Goal: Transaction & Acquisition: Purchase product/service

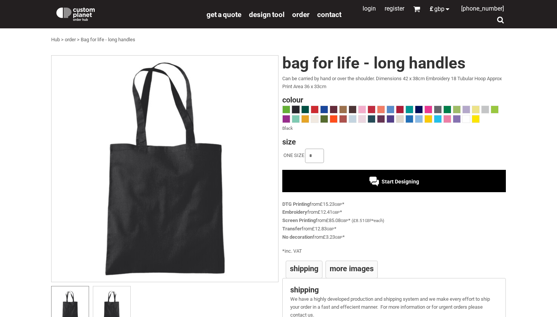
click at [316, 155] on input "*" at bounding box center [314, 156] width 19 height 14
click at [288, 107] on span at bounding box center [286, 109] width 7 height 7
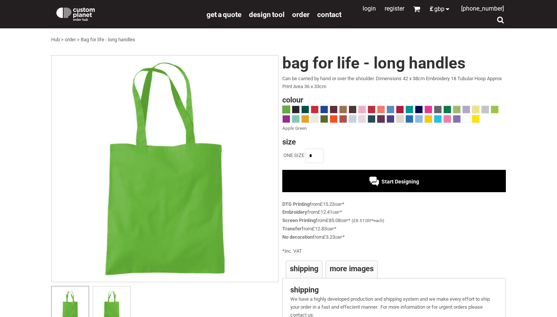
click at [383, 116] on span at bounding box center [380, 119] width 7 height 7
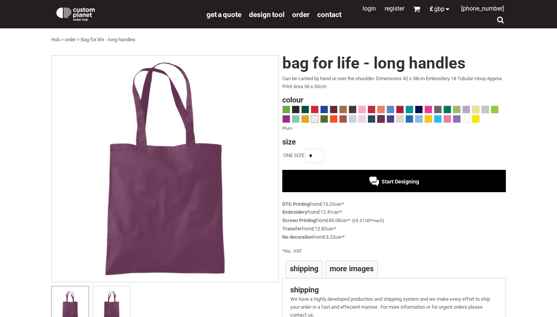
click at [315, 117] on span at bounding box center [314, 119] width 7 height 7
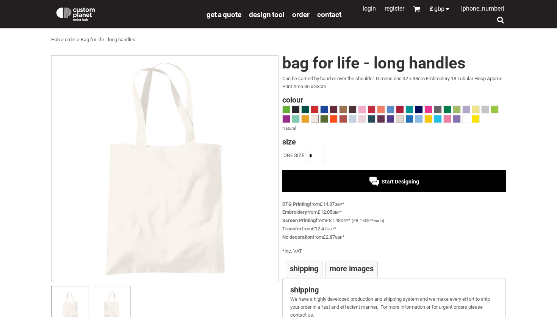
click at [401, 119] on span at bounding box center [399, 119] width 7 height 7
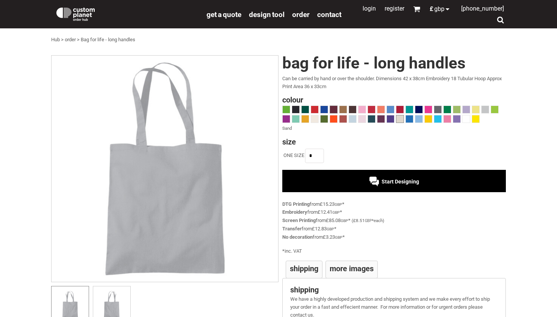
click at [333, 109] on span at bounding box center [333, 109] width 7 height 7
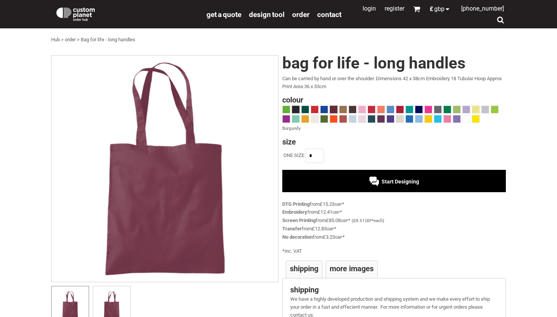
click at [295, 110] on span at bounding box center [295, 109] width 7 height 7
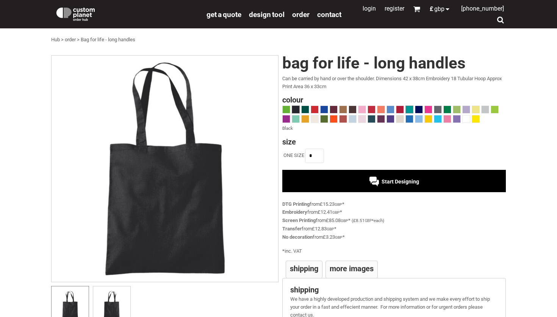
click at [411, 109] on span at bounding box center [409, 109] width 7 height 7
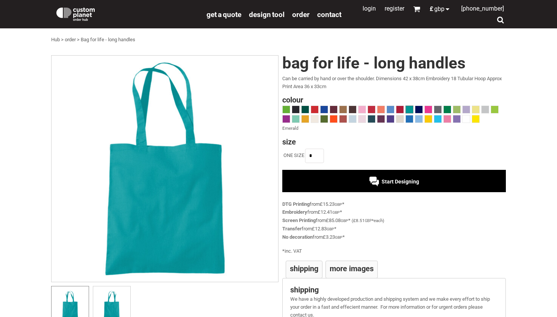
click at [423, 111] on div at bounding box center [394, 115] width 224 height 19
click at [419, 109] on span at bounding box center [418, 109] width 7 height 7
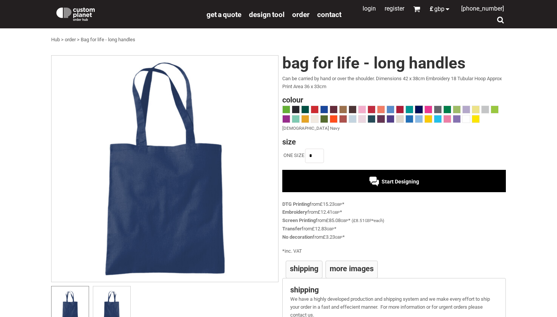
click at [381, 122] on span at bounding box center [380, 119] width 7 height 7
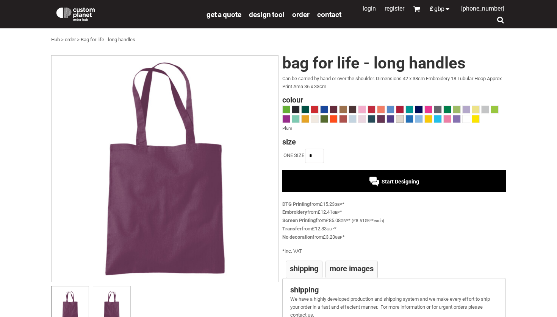
click at [400, 118] on span at bounding box center [399, 119] width 7 height 7
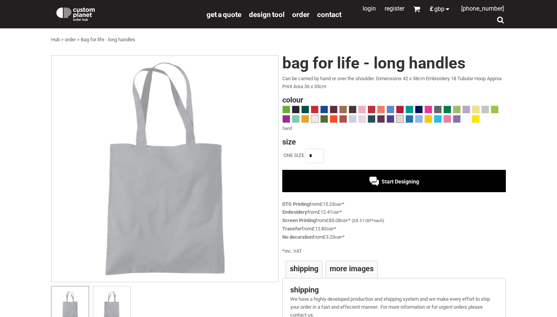
click at [316, 121] on span at bounding box center [314, 119] width 7 height 7
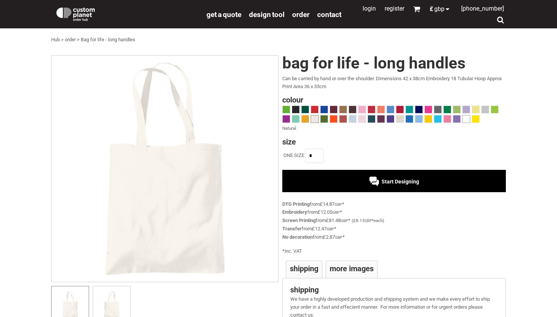
click at [466, 117] on span at bounding box center [466, 119] width 7 height 7
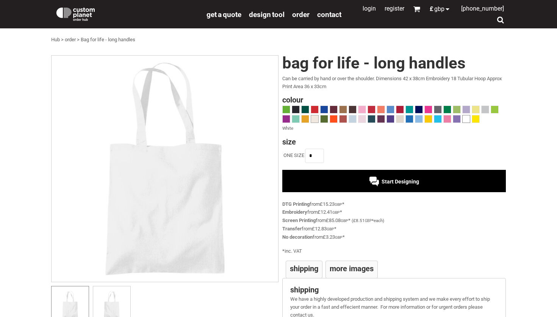
click at [314, 117] on span at bounding box center [314, 119] width 7 height 7
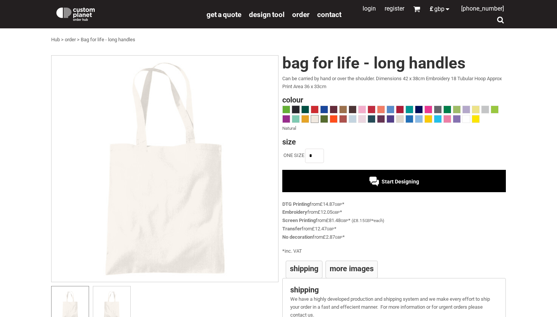
click at [297, 109] on span at bounding box center [295, 109] width 7 height 7
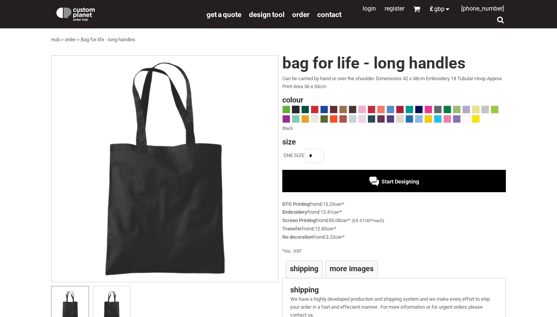
click at [324, 180] on div "Start Designing" at bounding box center [394, 181] width 224 height 22
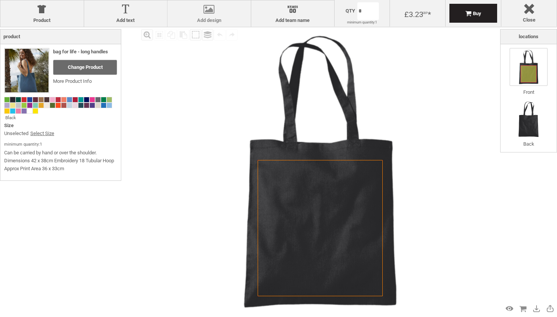
click at [213, 17] on label "Add design" at bounding box center [209, 20] width 76 height 6
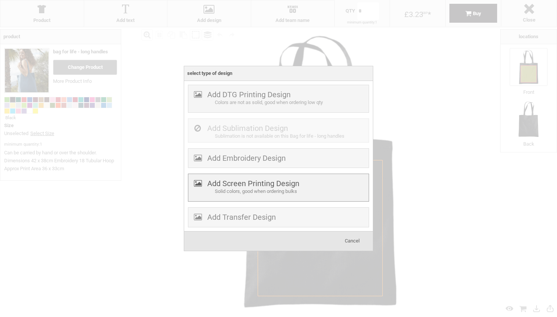
click at [244, 194] on div "Solid colors, good when ordering bulks" at bounding box center [291, 192] width 152 height 8
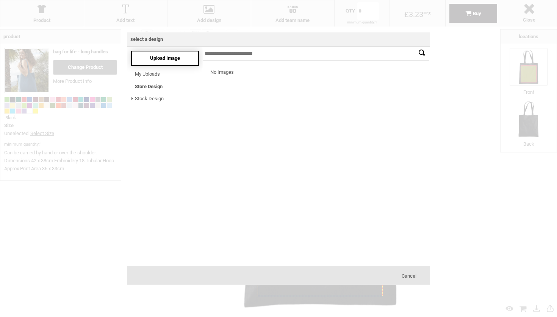
click at [174, 52] on div "Upload Image" at bounding box center [165, 58] width 68 height 15
click at [175, 61] on span "Upload Image" at bounding box center [165, 58] width 30 height 6
click at [191, 61] on div "Upload Image" at bounding box center [165, 58] width 68 height 15
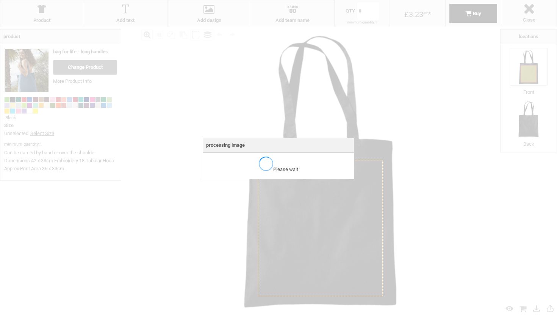
click at [333, 151] on h3 "Processing image" at bounding box center [278, 145] width 151 height 15
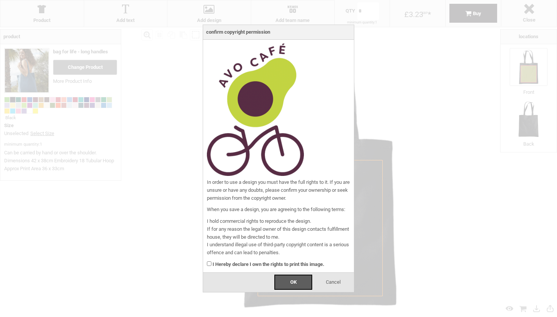
click at [271, 264] on strong "I Hereby declare I own the rights to print this image." at bounding box center [269, 265] width 112 height 6
click at [296, 277] on div "OK" at bounding box center [293, 282] width 38 height 15
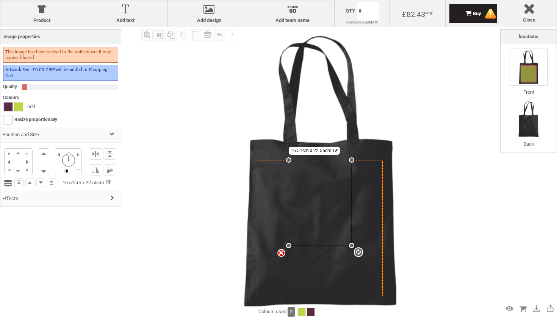
select select "*"
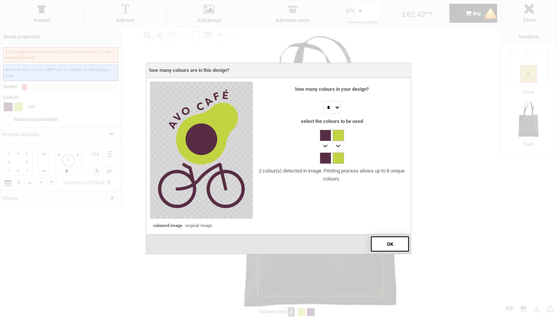
click at [380, 242] on div "OK" at bounding box center [390, 244] width 38 height 15
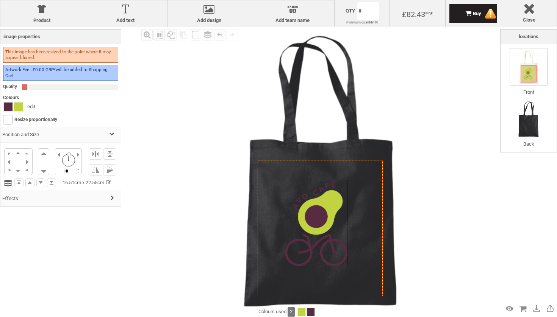
drag, startPoint x: 340, startPoint y: 205, endPoint x: 336, endPoint y: 226, distance: 21.2
click at [336, 226] on div at bounding box center [316, 224] width 63 height 86
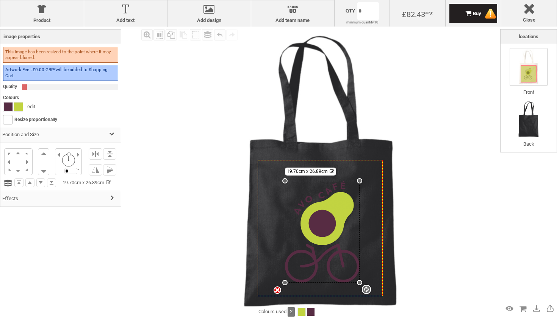
drag, startPoint x: 348, startPoint y: 267, endPoint x: 374, endPoint y: 283, distance: 30.9
click at [374, 283] on div "Created with [PERSON_NAME] 2.1.2 Created with [PERSON_NAME] 2.1.2 Created with …" at bounding box center [320, 228] width 125 height 136
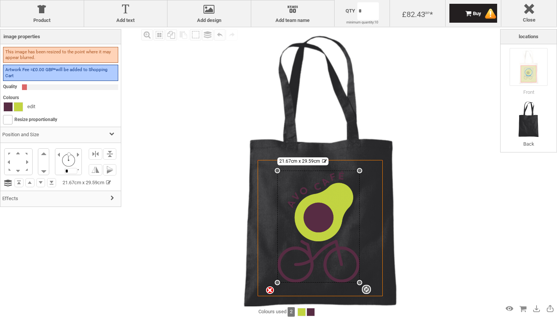
drag, startPoint x: 284, startPoint y: 180, endPoint x: 266, endPoint y: 171, distance: 19.7
click at [266, 171] on div "Created with [PERSON_NAME] 2.1.2 Created with [PERSON_NAME] 2.1.2 Created with …" at bounding box center [320, 228] width 125 height 136
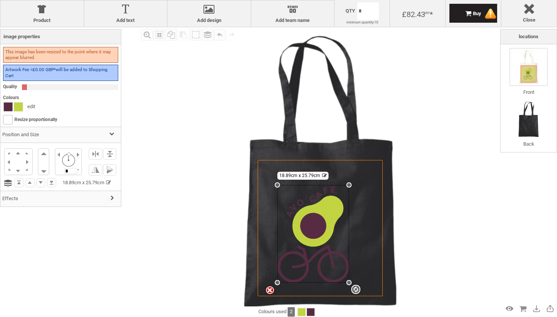
drag, startPoint x: 361, startPoint y: 169, endPoint x: 354, endPoint y: 186, distance: 17.7
click at [354, 186] on div "Created with [PERSON_NAME] 2.1.2 Created with [PERSON_NAME] 2.1.2 Created with …" at bounding box center [320, 228] width 125 height 136
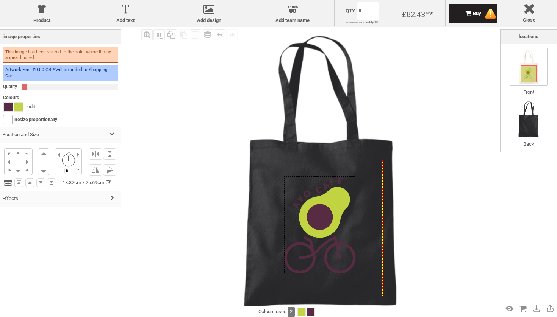
drag, startPoint x: 325, startPoint y: 238, endPoint x: 332, endPoint y: 229, distance: 11.4
click at [332, 229] on div at bounding box center [319, 225] width 71 height 97
click at [41, 14] on div at bounding box center [42, 10] width 76 height 13
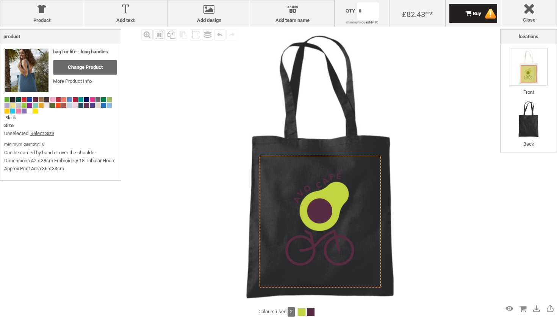
click at [46, 107] on span at bounding box center [46, 105] width 5 height 5
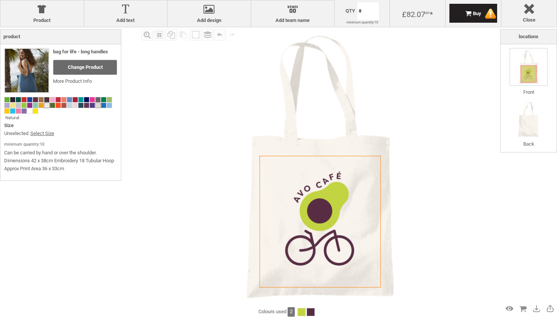
click at [97, 104] on span at bounding box center [97, 105] width 5 height 5
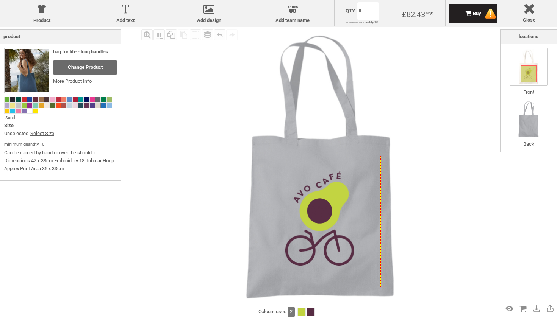
click at [69, 106] on span at bounding box center [69, 105] width 5 height 5
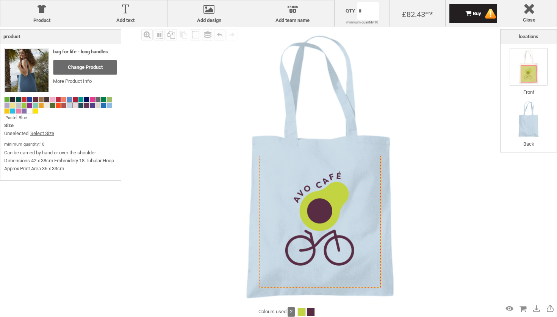
click at [77, 106] on span at bounding box center [75, 105] width 5 height 5
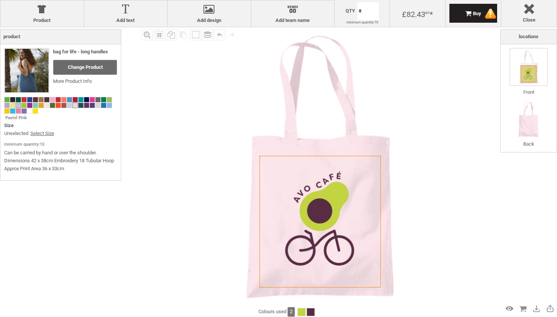
click at [19, 105] on span at bounding box center [18, 105] width 5 height 5
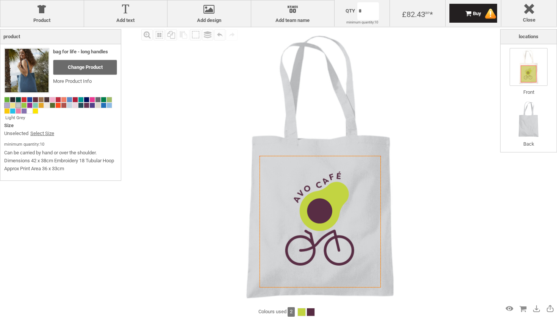
click at [6, 104] on span at bounding box center [7, 105] width 5 height 5
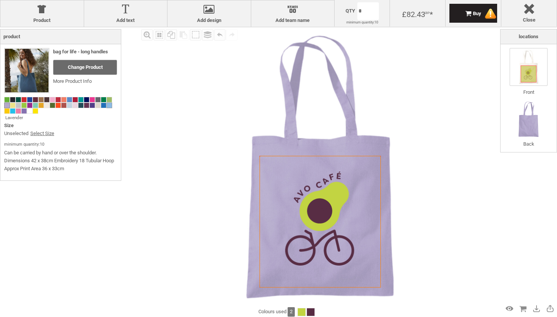
click at [108, 103] on span at bounding box center [109, 105] width 5 height 5
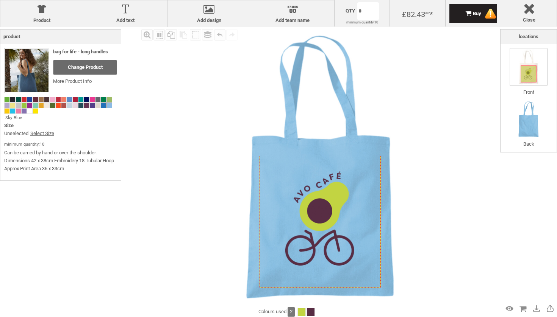
click at [103, 100] on span at bounding box center [103, 99] width 5 height 5
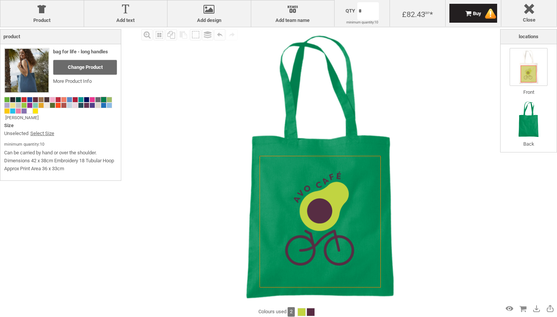
click at [114, 100] on div at bounding box center [60, 105] width 113 height 17
click at [108, 98] on span at bounding box center [109, 99] width 5 height 5
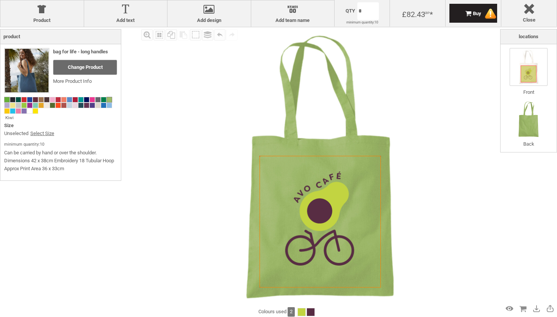
click at [5, 100] on span at bounding box center [7, 99] width 5 height 5
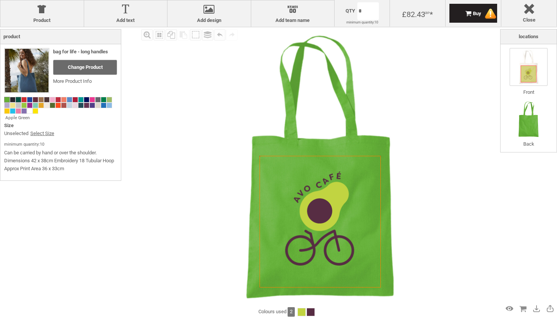
click at [20, 98] on span at bounding box center [18, 99] width 5 height 5
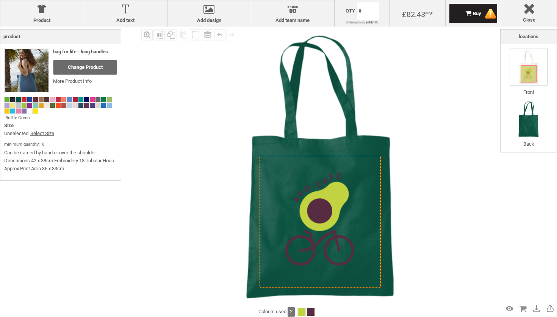
click at [35, 100] on span at bounding box center [35, 99] width 5 height 5
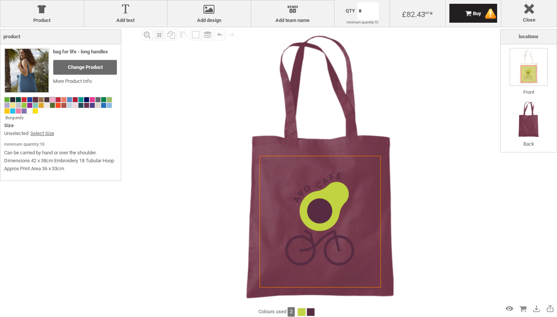
click at [54, 100] on span at bounding box center [52, 99] width 5 height 5
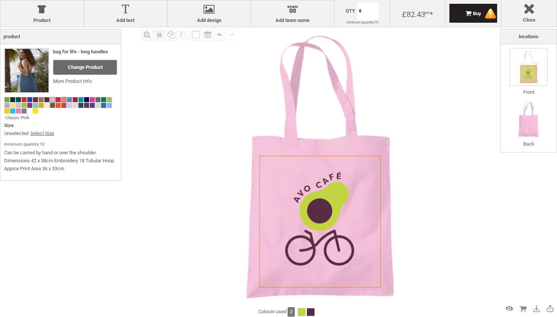
click at [66, 100] on span at bounding box center [63, 99] width 5 height 5
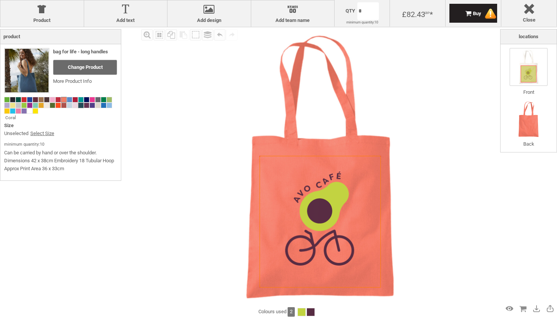
click at [79, 107] on span at bounding box center [80, 105] width 5 height 5
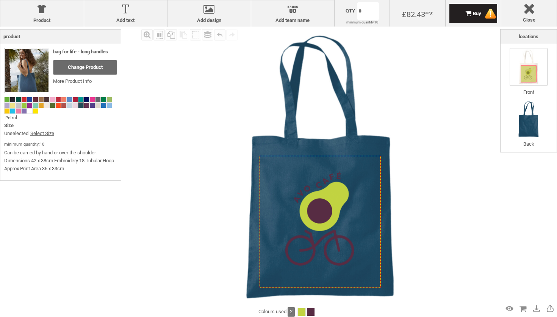
click at [81, 100] on span at bounding box center [80, 99] width 5 height 5
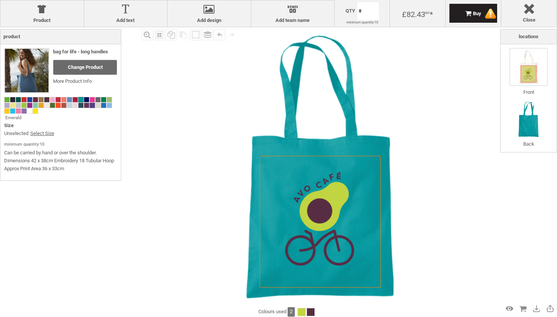
click at [92, 107] on span at bounding box center [92, 105] width 5 height 5
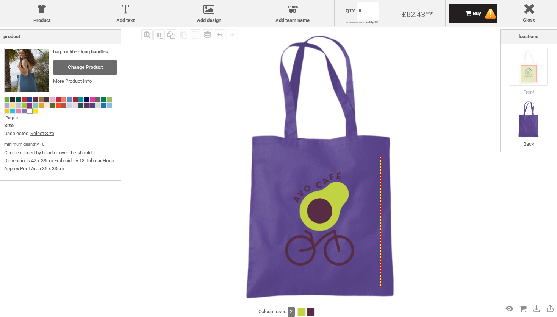
click at [31, 111] on span at bounding box center [29, 111] width 5 height 5
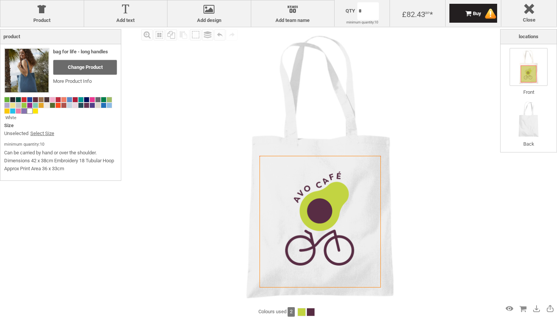
click at [25, 113] on span at bounding box center [24, 111] width 5 height 5
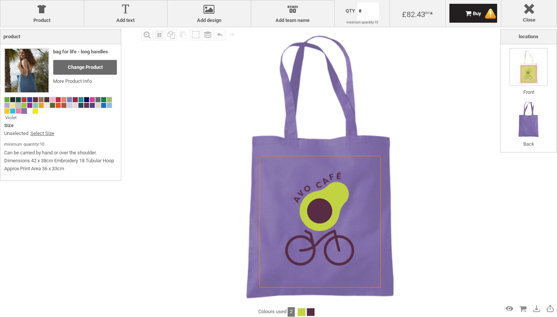
click at [20, 106] on span at bounding box center [18, 105] width 5 height 5
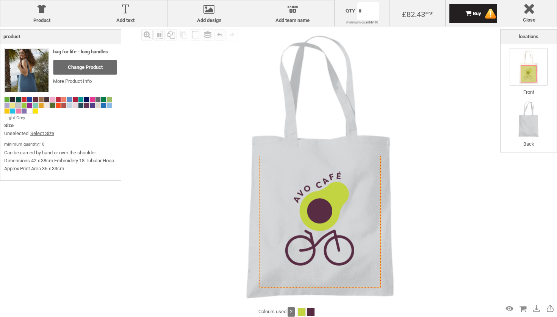
click at [50, 105] on span at bounding box center [52, 105] width 5 height 5
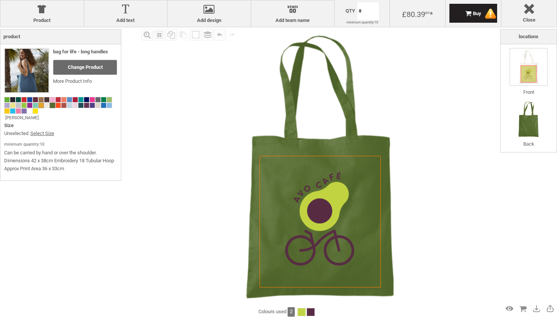
click at [41, 104] on span at bounding box center [41, 105] width 5 height 5
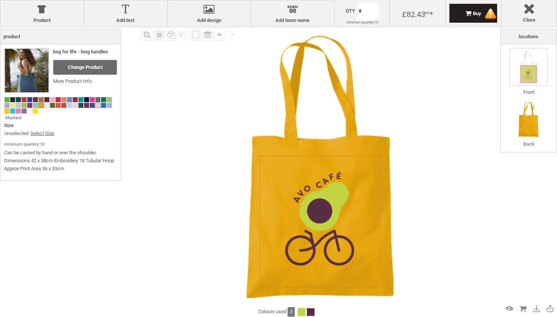
click at [97, 106] on span at bounding box center [97, 105] width 5 height 5
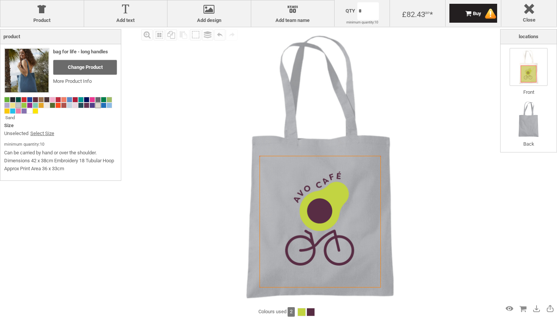
click at [17, 105] on span at bounding box center [18, 105] width 5 height 5
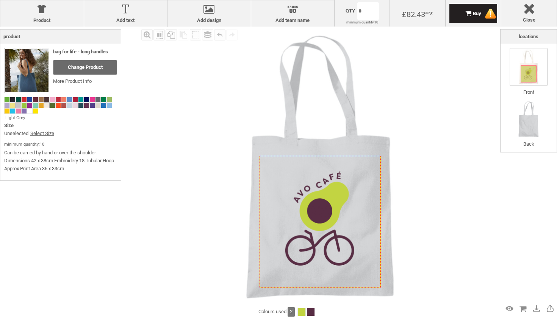
click at [48, 105] on span at bounding box center [46, 105] width 5 height 5
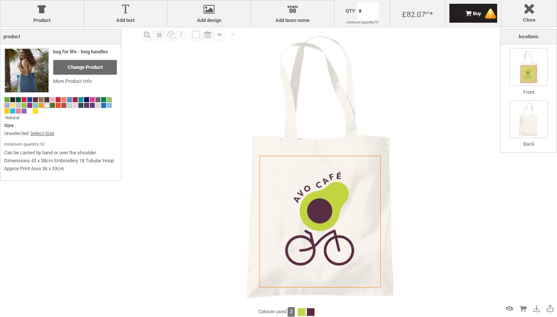
click at [536, 127] on img at bounding box center [529, 119] width 38 height 38
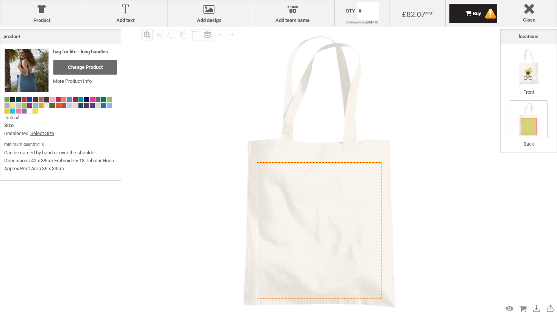
click at [139, 30] on div "Fill Background Zoom in Zoom out Select All Copy All Selected Paste Off On Grou…" at bounding box center [278, 185] width 557 height 317
click at [139, 19] on label "Add text" at bounding box center [126, 20] width 76 height 6
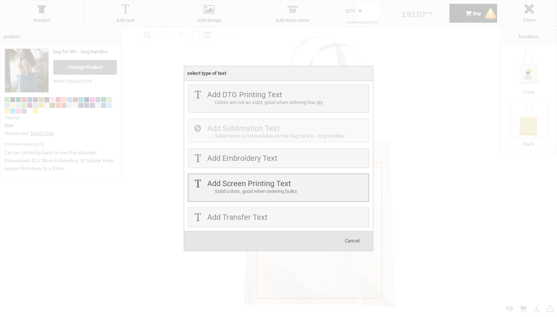
click at [264, 185] on label "Add Screen Printing Text" at bounding box center [249, 183] width 84 height 9
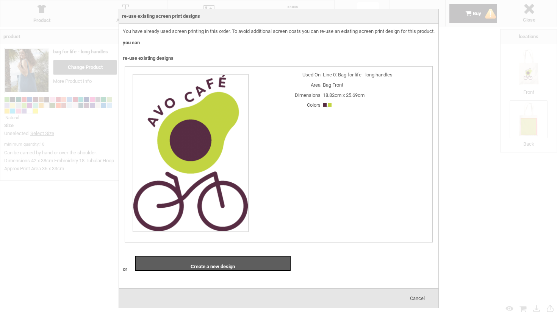
click at [423, 302] on span "Cancel" at bounding box center [417, 299] width 15 height 6
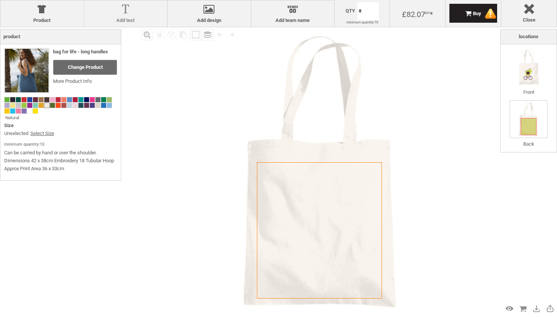
click at [143, 18] on label "Add text" at bounding box center [126, 20] width 76 height 6
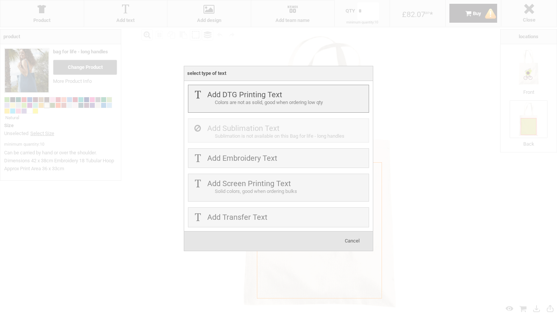
click at [239, 105] on div "Colors are not as solid, good when ordering low qty" at bounding box center [291, 103] width 152 height 8
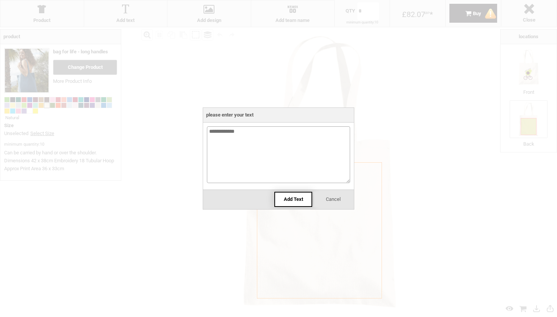
type textarea "**********"
click at [297, 203] on div "Add Text" at bounding box center [293, 199] width 38 height 15
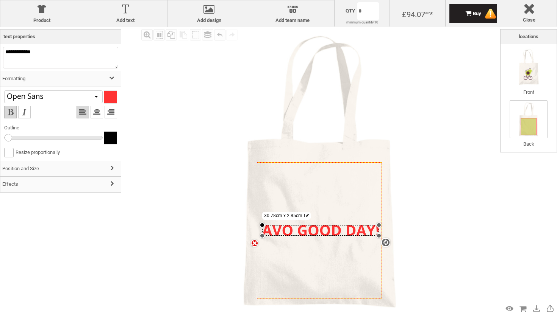
drag, startPoint x: 260, startPoint y: 225, endPoint x: 267, endPoint y: 225, distance: 6.9
click at [267, 225] on div "settings 30.78cm x 2.85cm" at bounding box center [320, 230] width 117 height 11
click at [278, 235] on div "settings 30.78cm x 2.85cm" at bounding box center [320, 230] width 117 height 11
click at [114, 100] on div at bounding box center [110, 97] width 13 height 13
type input "***"
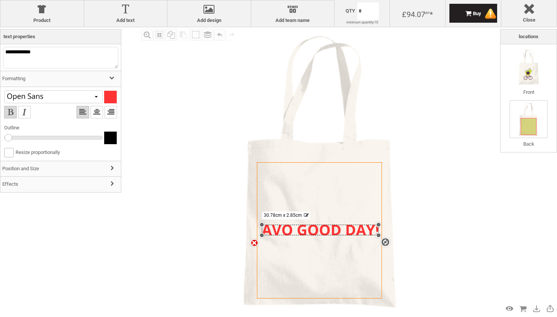
type input "**"
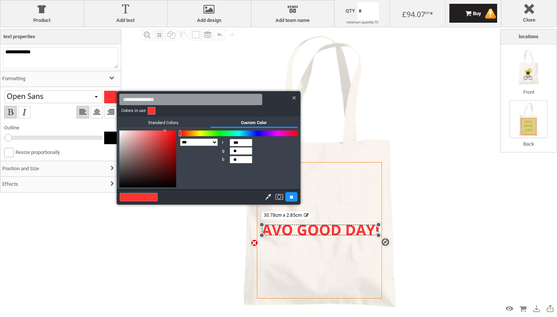
click at [540, 71] on div at bounding box center [278, 158] width 557 height 317
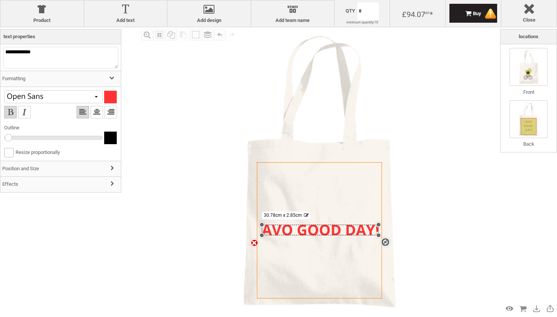
click at [526, 74] on img at bounding box center [529, 67] width 38 height 38
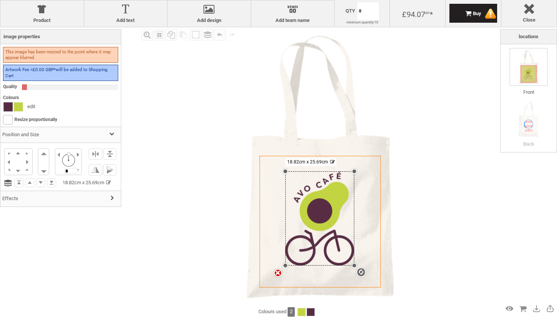
click at [4, 107] on div at bounding box center [8, 107] width 9 height 9
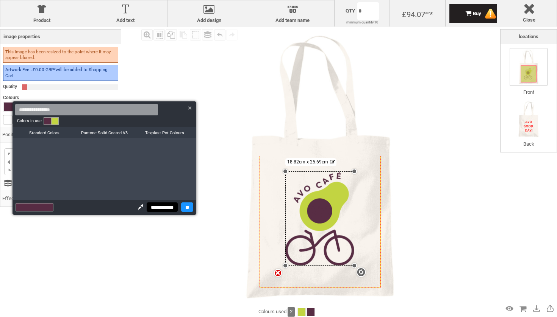
click at [48, 122] on link at bounding box center [48, 121] width 8 height 8
click at [41, 206] on div at bounding box center [43, 208] width 19 height 8
click at [136, 207] on div at bounding box center [141, 207] width 10 height 8
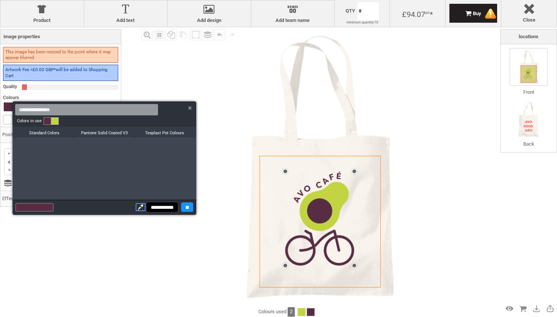
click at [55, 208] on div at bounding box center [57, 207] width 5 height 9
click at [48, 208] on div at bounding box center [43, 208] width 19 height 8
click at [58, 131] on h3 "Standard Colors" at bounding box center [44, 132] width 57 height 11
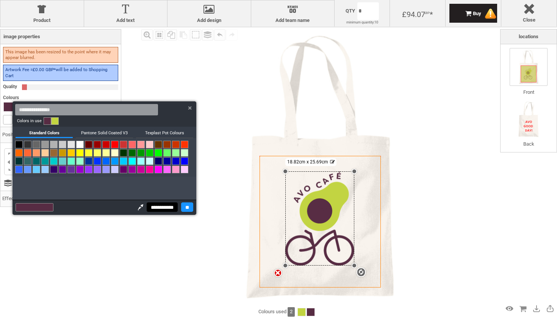
click at [48, 121] on link at bounding box center [48, 121] width 8 height 8
click at [53, 109] on input at bounding box center [86, 109] width 143 height 11
click at [34, 209] on div at bounding box center [43, 208] width 19 height 8
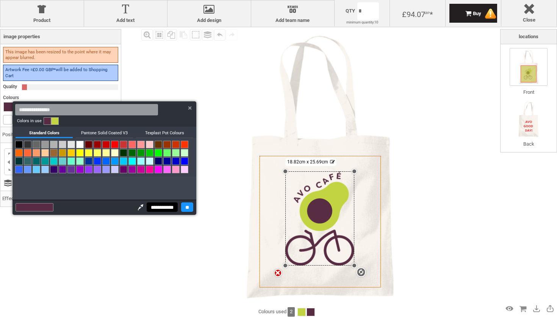
click at [136, 207] on div at bounding box center [141, 207] width 10 height 8
click at [295, 199] on image at bounding box center [319, 219] width 69 height 94
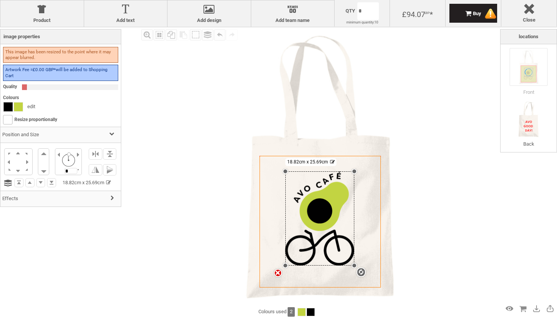
click at [8, 107] on div at bounding box center [8, 107] width 9 height 9
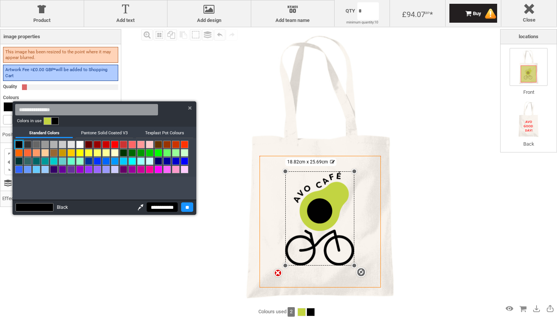
click at [208, 57] on div at bounding box center [278, 158] width 557 height 317
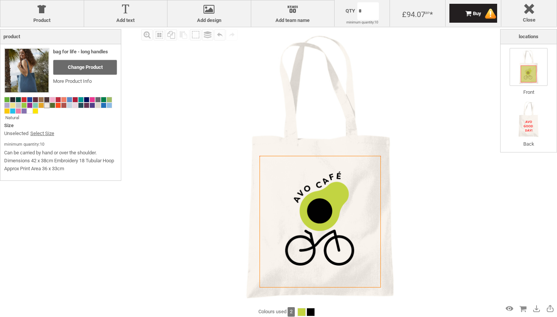
click at [208, 57] on img at bounding box center [320, 167] width 280 height 280
click at [417, 62] on img at bounding box center [320, 167] width 280 height 280
click at [216, 37] on div "Undo" at bounding box center [219, 34] width 11 height 11
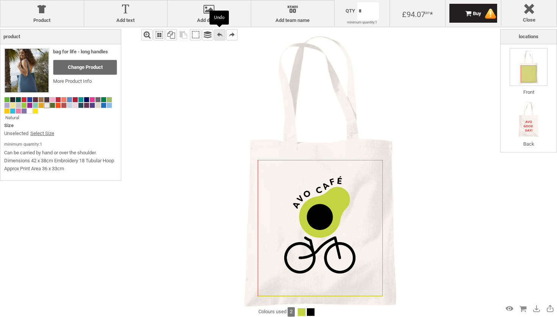
click at [216, 37] on div "Undo" at bounding box center [219, 34] width 11 height 11
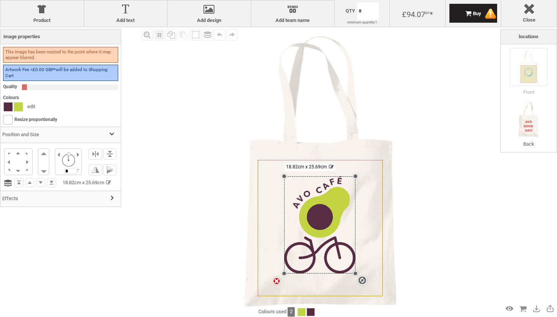
click at [327, 212] on div "settings 18.82cm x 25.69cm" at bounding box center [319, 225] width 71 height 97
click at [8, 104] on div at bounding box center [8, 107] width 9 height 9
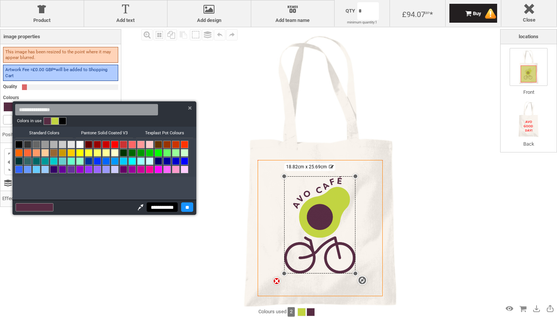
click at [44, 122] on link at bounding box center [48, 121] width 8 height 8
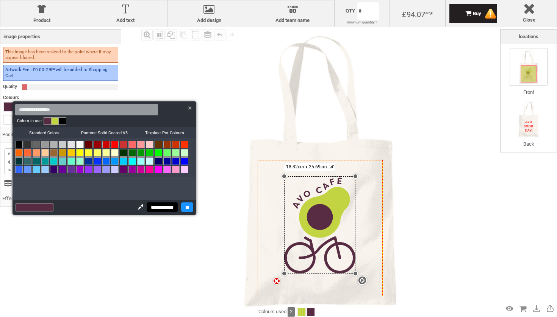
click at [44, 122] on link at bounding box center [48, 121] width 8 height 8
click at [136, 206] on div at bounding box center [141, 207] width 10 height 8
click at [46, 209] on div at bounding box center [43, 208] width 19 height 8
click at [141, 7] on div at bounding box center [278, 158] width 557 height 317
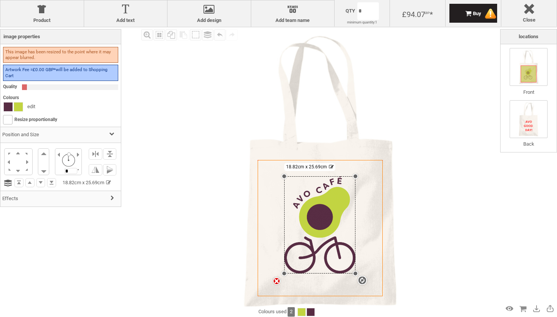
click at [534, 126] on img at bounding box center [529, 119] width 38 height 38
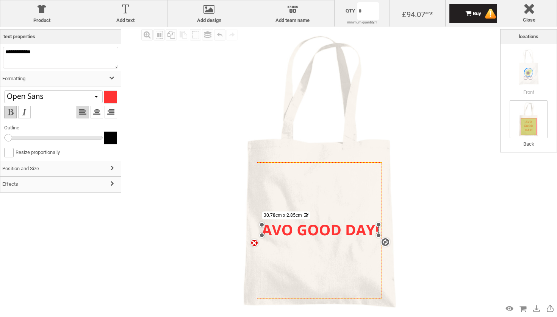
click at [112, 94] on div at bounding box center [110, 97] width 13 height 13
type input "***"
type input "**"
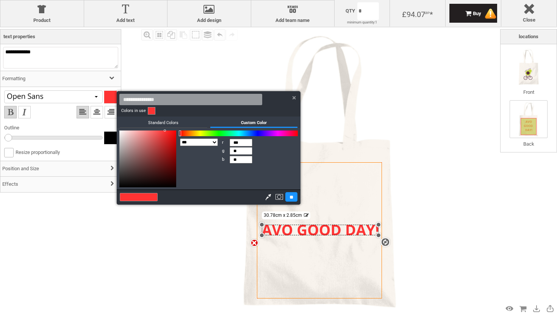
click at [161, 103] on input at bounding box center [190, 99] width 143 height 11
click at [267, 196] on div at bounding box center [268, 197] width 10 height 8
click at [203, 100] on input at bounding box center [190, 99] width 143 height 11
click at [275, 197] on div at bounding box center [279, 197] width 10 height 8
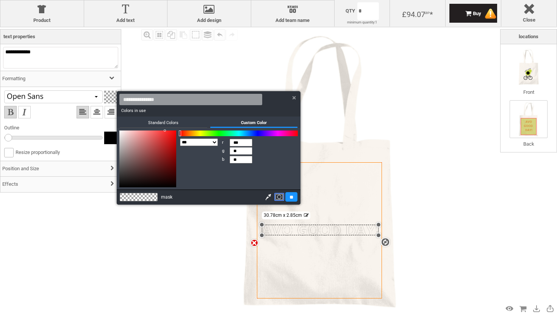
click at [263, 197] on div at bounding box center [268, 197] width 10 height 8
click at [275, 199] on div at bounding box center [279, 197] width 10 height 8
type input "***"
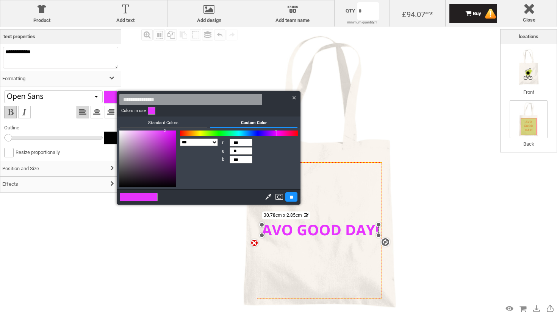
click at [276, 136] on div at bounding box center [239, 134] width 118 height 6
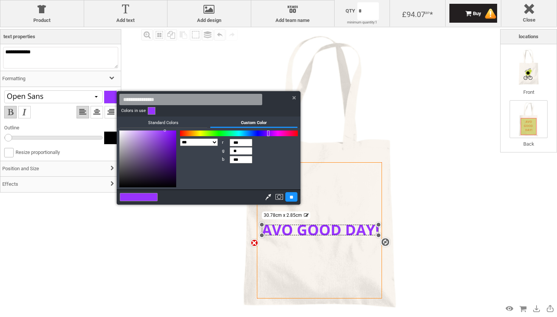
click at [268, 135] on div at bounding box center [239, 134] width 118 height 6
click at [164, 127] on h3 "Standard Colors" at bounding box center [164, 122] width 88 height 11
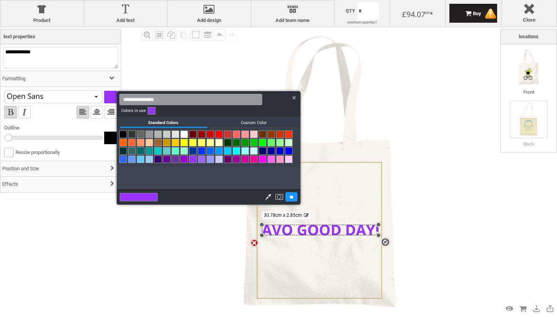
click at [194, 136] on link at bounding box center [193, 135] width 8 height 8
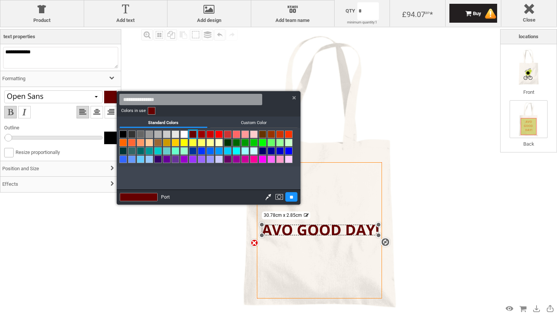
click at [539, 69] on div at bounding box center [278, 158] width 557 height 317
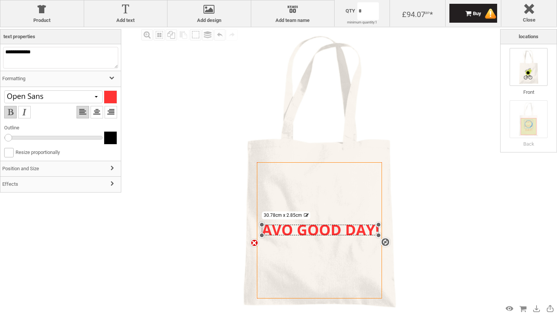
click at [530, 76] on img at bounding box center [529, 67] width 38 height 38
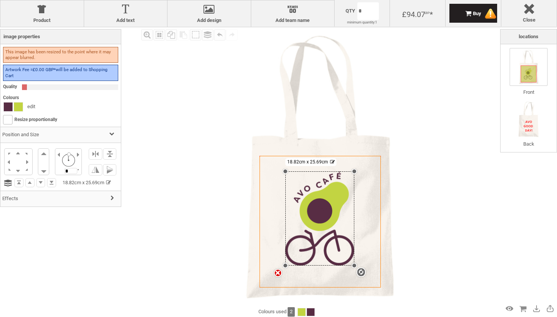
click at [310, 200] on div "settings 18.82cm x 25.69cm" at bounding box center [319, 219] width 69 height 94
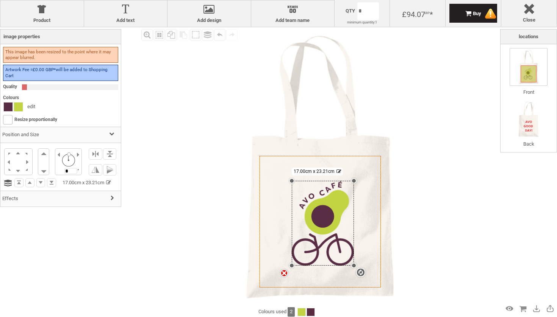
drag, startPoint x: 288, startPoint y: 172, endPoint x: 296, endPoint y: 181, distance: 12.1
click at [296, 181] on div "settings 17.00cm x 23.21cm" at bounding box center [323, 223] width 62 height 85
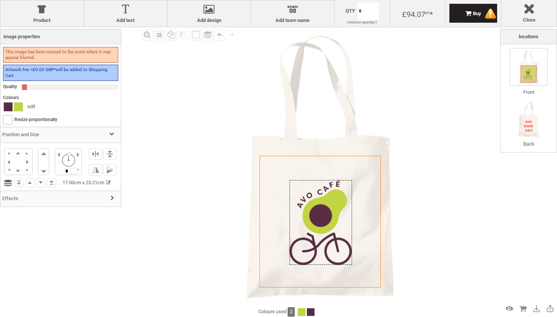
click at [325, 217] on div at bounding box center [320, 222] width 62 height 85
click at [313, 209] on div "settings 17.00cm x 23.21cm" at bounding box center [320, 222] width 62 height 85
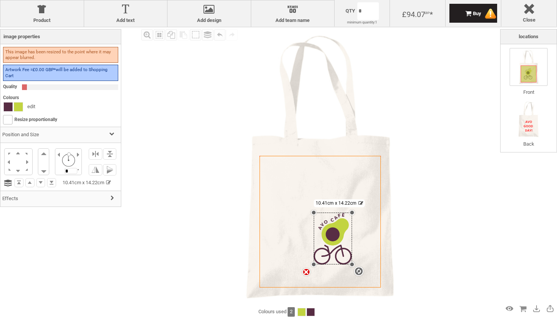
drag, startPoint x: 289, startPoint y: 180, endPoint x: 320, endPoint y: 213, distance: 45.9
click at [320, 213] on div "settings 10.41cm x 14.22cm" at bounding box center [333, 239] width 38 height 52
drag, startPoint x: 317, startPoint y: 212, endPoint x: 291, endPoint y: 187, distance: 36.4
click at [291, 187] on icon "Created with [PERSON_NAME] 2.1.2" at bounding box center [320, 222] width 121 height 132
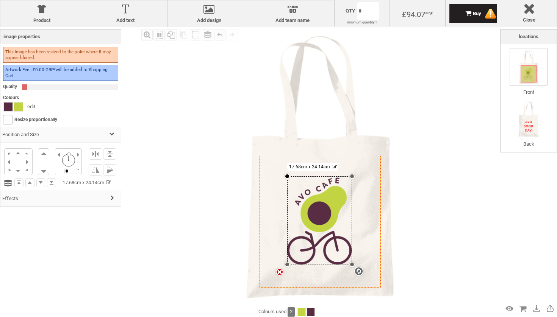
drag, startPoint x: 316, startPoint y: 212, endPoint x: 286, endPoint y: 177, distance: 46.0
click at [286, 177] on div at bounding box center [287, 176] width 5 height 5
click at [8, 103] on div at bounding box center [8, 107] width 9 height 9
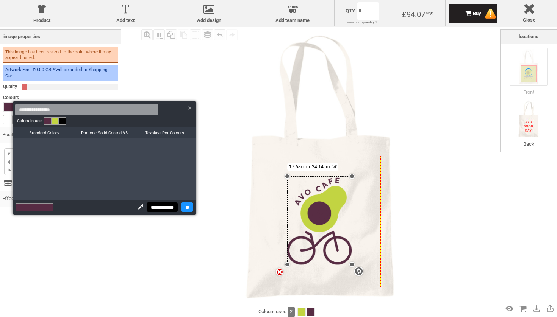
click at [44, 123] on link at bounding box center [48, 121] width 8 height 8
click at [95, 138] on div "r" at bounding box center [105, 170] width 184 height 64
click at [95, 134] on h3 "Pantone Solid Coated V3" at bounding box center [104, 132] width 57 height 11
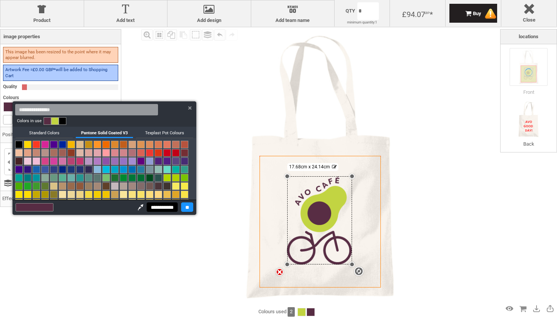
click at [164, 134] on h3 "Texplast Pot Colours" at bounding box center [164, 132] width 57 height 11
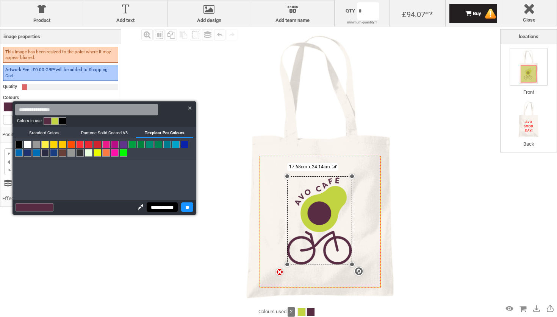
click at [48, 134] on h3 "Standard Colors" at bounding box center [44, 132] width 57 height 11
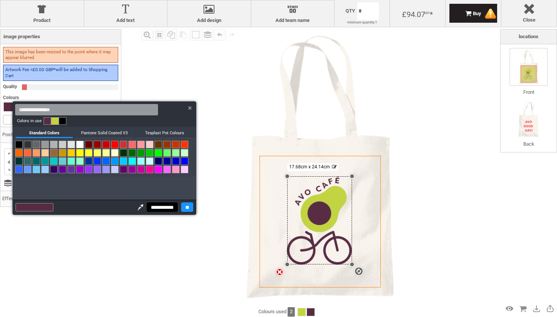
click at [46, 120] on link at bounding box center [48, 121] width 8 height 8
click at [136, 208] on div at bounding box center [141, 207] width 10 height 8
click at [47, 210] on div at bounding box center [43, 208] width 19 height 8
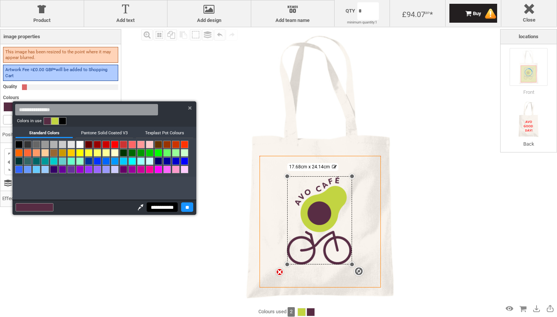
click at [136, 209] on div at bounding box center [141, 207] width 10 height 8
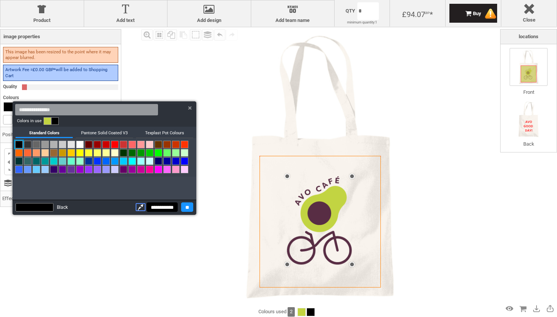
click at [297, 199] on image at bounding box center [319, 221] width 65 height 89
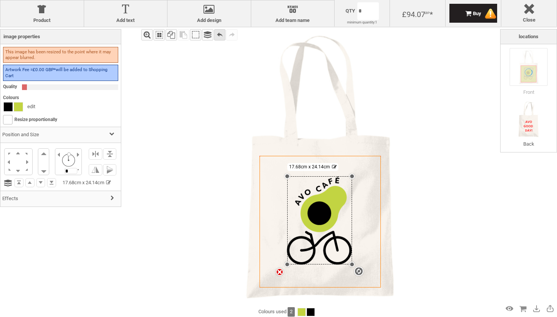
click at [219, 35] on div "Undo" at bounding box center [219, 34] width 11 height 11
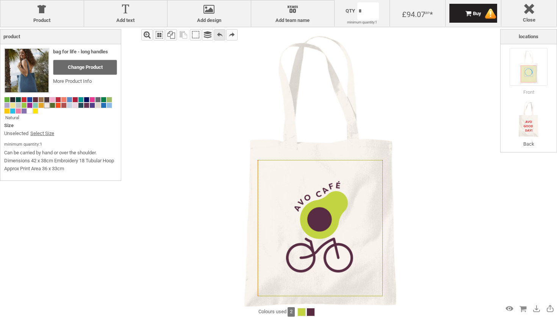
click at [219, 35] on div "Undo" at bounding box center [219, 34] width 11 height 11
click at [327, 221] on div at bounding box center [319, 226] width 67 height 91
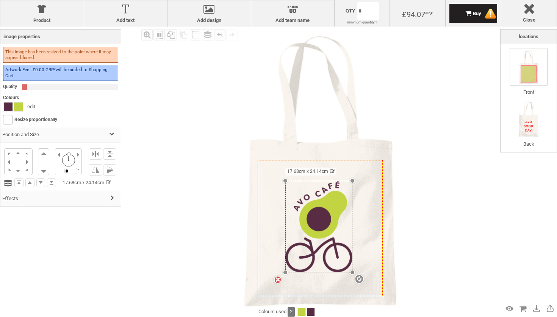
click at [327, 221] on div "settings 17.68cm x 24.14cm" at bounding box center [318, 226] width 67 height 91
click at [30, 106] on link "edit" at bounding box center [31, 107] width 8 height 6
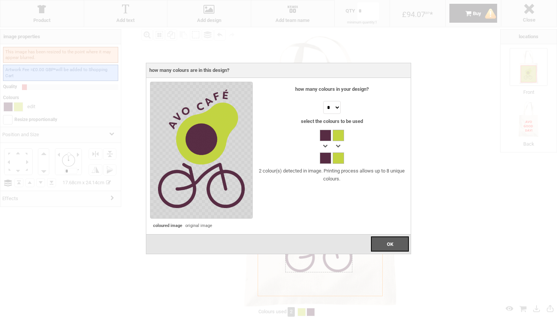
click at [205, 143] on img at bounding box center [201, 149] width 87 height 119
click at [331, 135] on li at bounding box center [325, 147] width 12 height 35
click at [326, 156] on div at bounding box center [325, 158] width 11 height 11
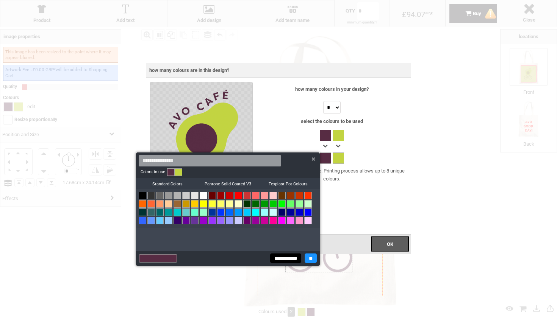
click at [170, 173] on link at bounding box center [171, 173] width 8 height 8
click at [163, 260] on div at bounding box center [167, 259] width 19 height 8
click at [158, 260] on div at bounding box center [167, 259] width 19 height 8
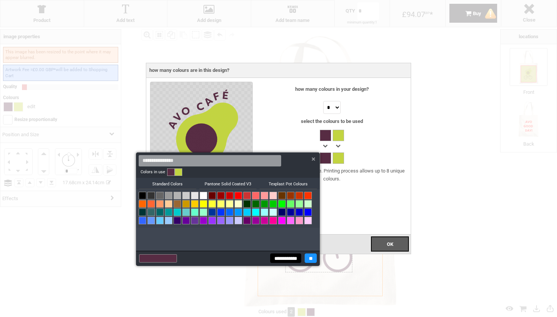
click at [158, 260] on div at bounding box center [167, 259] width 19 height 8
click at [280, 178] on h3 "Texplast Pot Colours" at bounding box center [288, 183] width 57 height 11
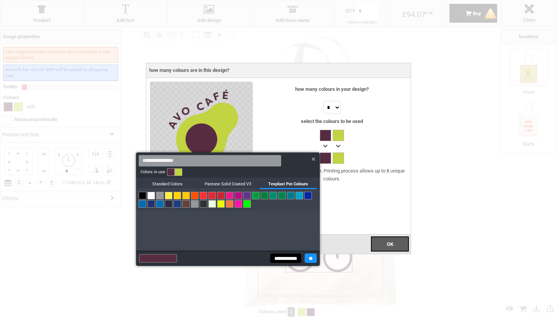
click at [236, 181] on h3 "Pantone Solid Coated V3" at bounding box center [227, 183] width 57 height 11
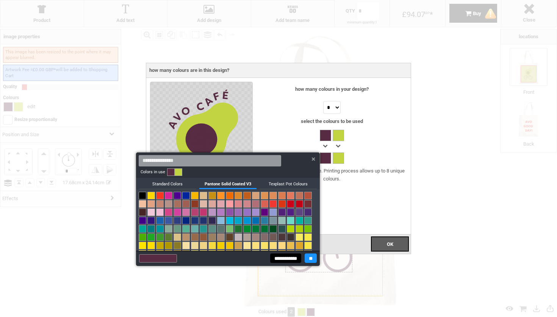
click at [183, 183] on h3 "Standard Colors" at bounding box center [167, 183] width 57 height 11
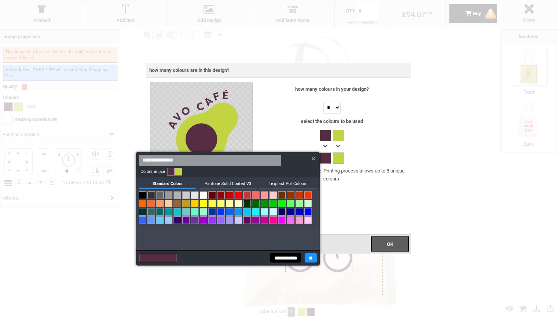
click at [168, 173] on link at bounding box center [171, 172] width 8 height 8
click at [177, 256] on div at bounding box center [158, 258] width 38 height 8
click at [169, 256] on div at bounding box center [167, 259] width 19 height 8
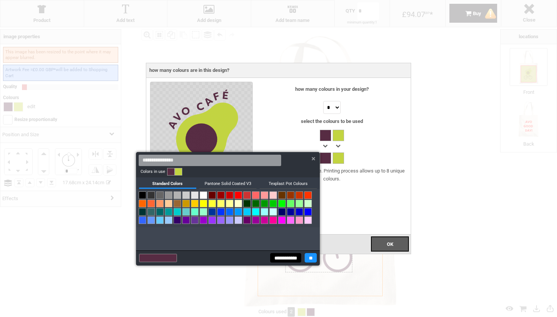
click at [238, 163] on input at bounding box center [210, 160] width 143 height 11
click at [311, 164] on div at bounding box center [313, 158] width 13 height 13
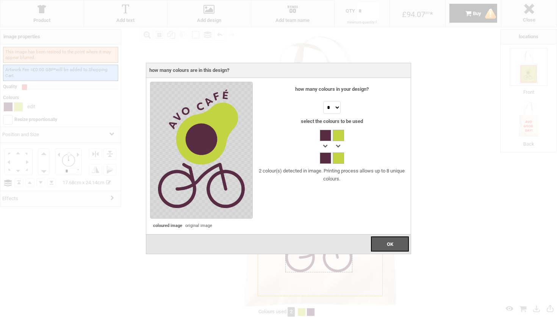
click at [197, 146] on img at bounding box center [201, 149] width 87 height 119
click at [394, 244] on div "OK" at bounding box center [390, 244] width 38 height 15
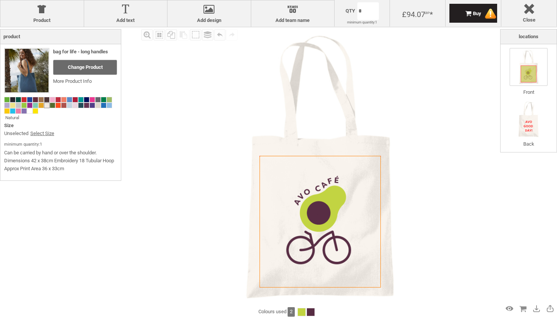
click at [447, 159] on img at bounding box center [320, 167] width 280 height 280
click at [294, 310] on span "2" at bounding box center [291, 312] width 7 height 9
click at [303, 312] on div at bounding box center [302, 313] width 8 height 8
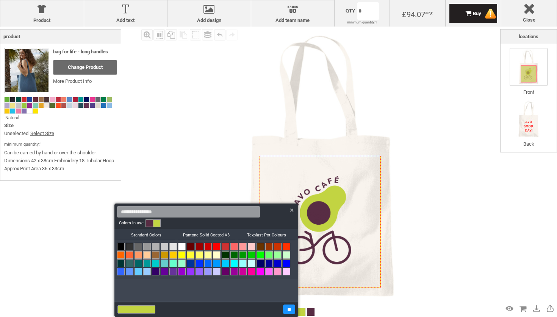
click at [317, 310] on div at bounding box center [278, 158] width 557 height 317
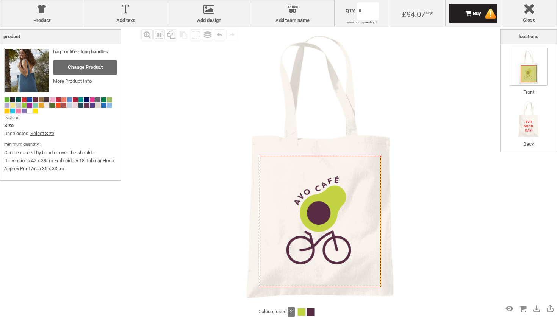
click at [311, 311] on div at bounding box center [311, 313] width 8 height 8
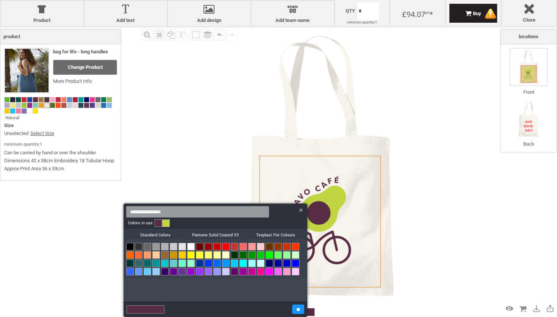
click at [300, 207] on div at bounding box center [300, 210] width 13 height 13
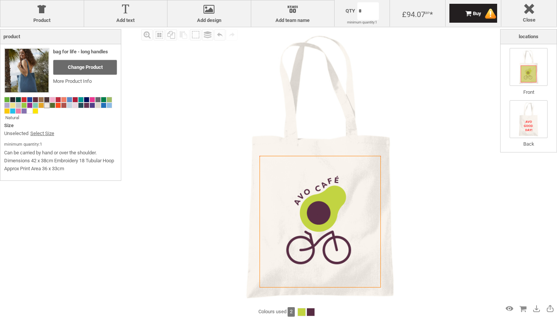
click at [534, 109] on img at bounding box center [529, 119] width 38 height 38
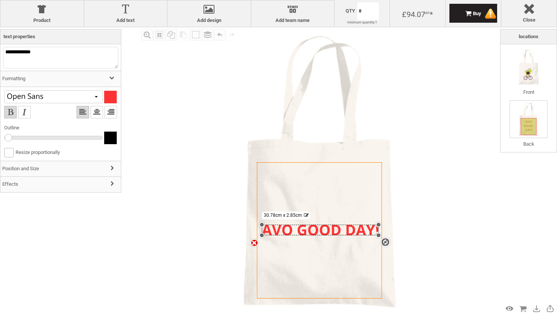
click at [113, 95] on div at bounding box center [110, 97] width 13 height 13
type input "***"
type input "**"
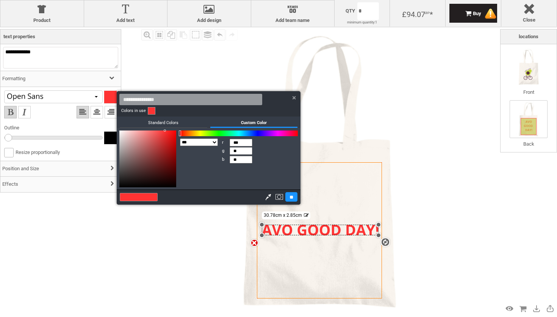
click at [260, 121] on h3 "Custom Color" at bounding box center [254, 122] width 88 height 11
type input "**"
type input "***"
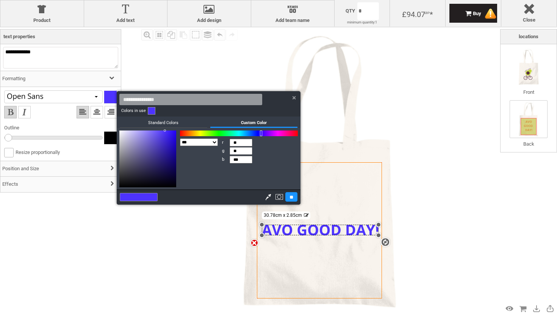
click at [261, 133] on div at bounding box center [239, 134] width 118 height 6
type input "**"
type input "***"
type input "**"
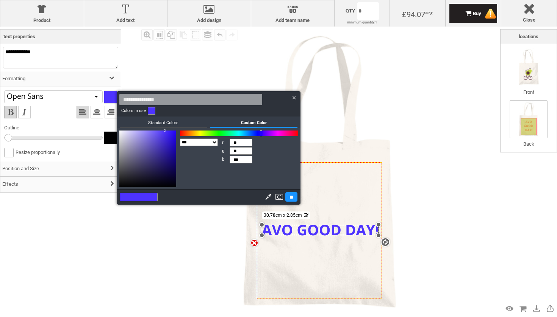
type input "**"
type input "***"
click at [155, 147] on div at bounding box center [147, 159] width 57 height 57
type input "**"
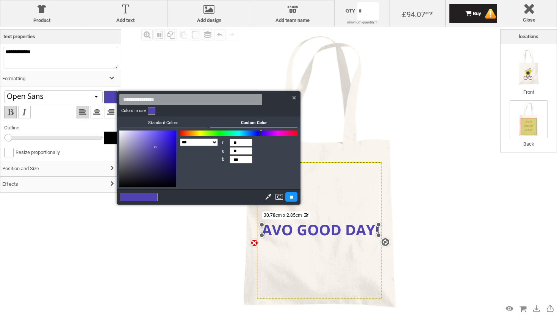
type input "***"
type input "**"
click at [152, 157] on div at bounding box center [147, 159] width 57 height 57
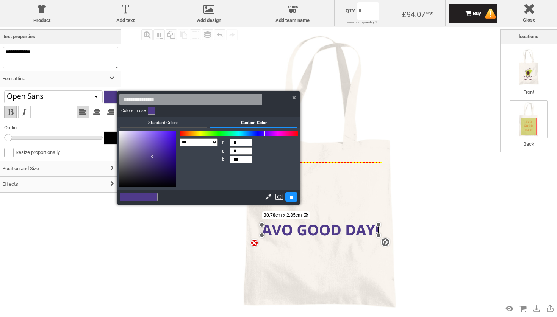
type input "**"
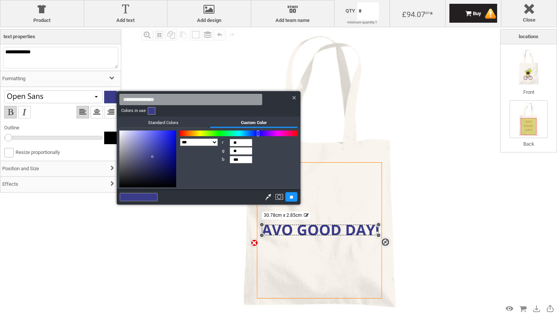
type input "**"
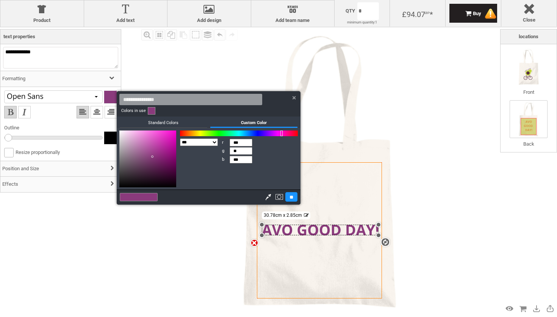
type input "***"
type input "**"
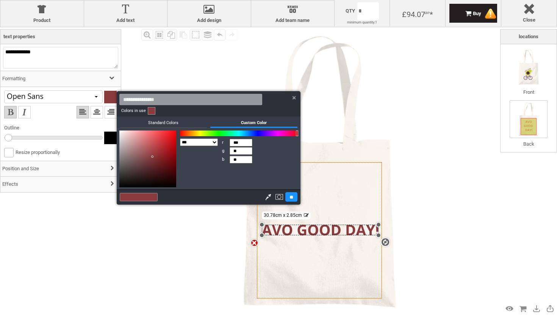
drag, startPoint x: 272, startPoint y: 134, endPoint x: 297, endPoint y: 132, distance: 25.5
click at [297, 132] on div at bounding box center [239, 134] width 118 height 6
click at [89, 94] on div at bounding box center [278, 158] width 557 height 317
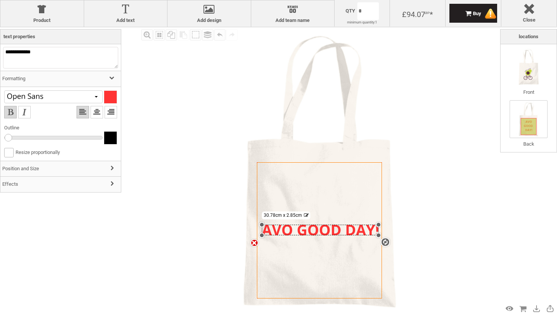
click at [91, 74] on h3 "Formatting" at bounding box center [60, 79] width 120 height 16
click at [114, 76] on h3 "Formatting" at bounding box center [60, 79] width 120 height 16
click at [97, 113] on li at bounding box center [97, 112] width 13 height 13
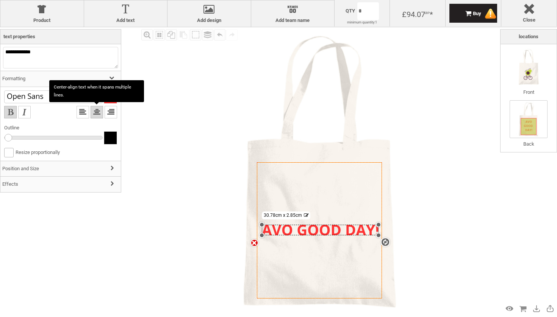
click at [178, 134] on img at bounding box center [319, 171] width 289 height 289
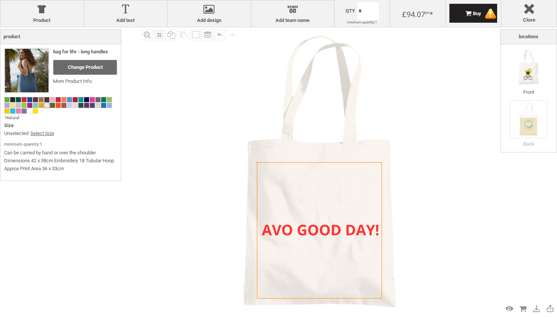
click at [306, 234] on div at bounding box center [320, 230] width 117 height 11
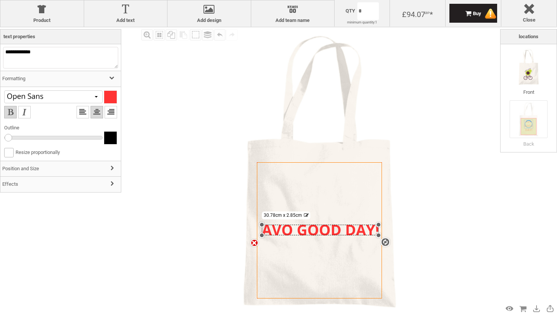
click at [303, 232] on div "settings 30.78cm x 2.85cm" at bounding box center [320, 230] width 117 height 11
click at [299, 231] on div "settings 30.78cm x 2.85cm" at bounding box center [319, 230] width 117 height 11
click at [297, 230] on div "settings 30.78cm x 2.85cm" at bounding box center [319, 230] width 117 height 11
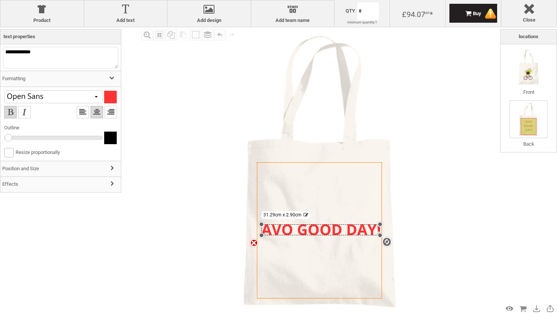
drag, startPoint x: 378, startPoint y: 235, endPoint x: 349, endPoint y: 236, distance: 29.6
click at [349, 236] on div "Created with [PERSON_NAME] 2.1.2 Created with [PERSON_NAME] 2.1.2 Created with …" at bounding box center [319, 231] width 125 height 136
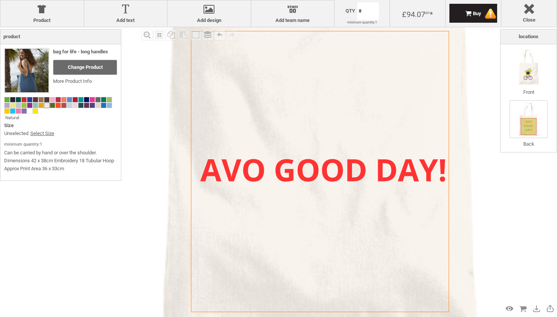
click at [337, 264] on icon "Created with [PERSON_NAME] 2.1.2" at bounding box center [320, 172] width 258 height 282
click at [278, 178] on div at bounding box center [322, 170] width 245 height 23
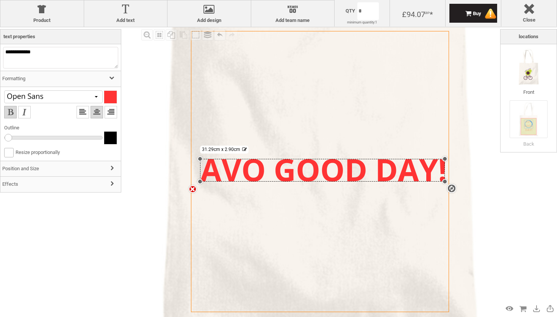
click at [278, 178] on div "settings 31.29cm x 2.90cm" at bounding box center [322, 170] width 245 height 23
click at [273, 175] on div "settings 31.29cm x 2.90cm" at bounding box center [322, 170] width 245 height 23
click at [42, 58] on textarea "**********" at bounding box center [60, 58] width 115 height 22
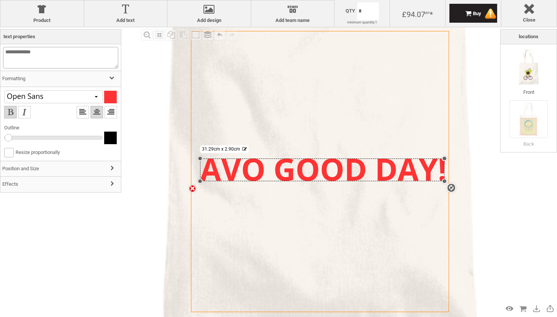
click at [16, 53] on textarea "**********" at bounding box center [60, 58] width 115 height 22
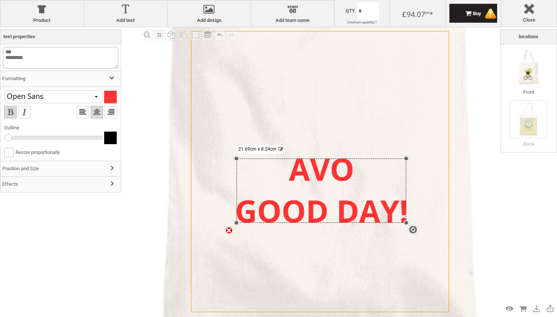
click at [20, 58] on textarea "*** *********" at bounding box center [60, 58] width 115 height 22
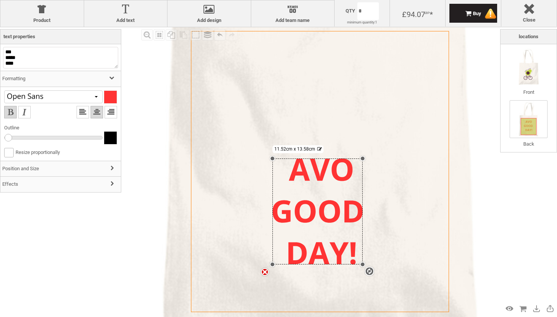
type textarea "*** ***** ****"
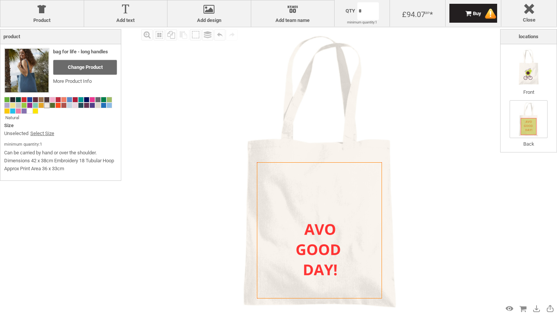
click at [485, 97] on div "Fill Background Zoom in Zoom out Select All Copy All Selected Paste Off On Grou…" at bounding box center [319, 171] width 361 height 289
click at [535, 118] on li "Back" at bounding box center [529, 124] width 38 height 48
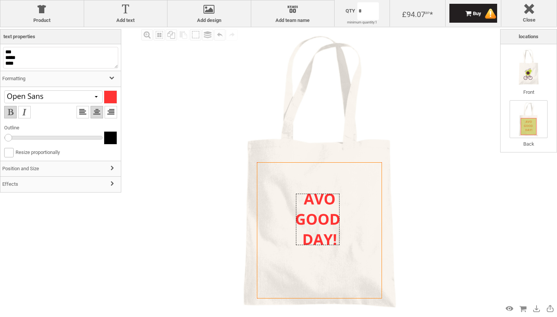
drag, startPoint x: 327, startPoint y: 260, endPoint x: 327, endPoint y: 229, distance: 30.3
click at [327, 229] on div at bounding box center [318, 220] width 44 height 52
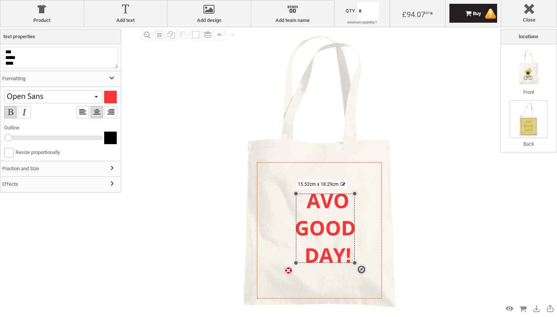
drag, startPoint x: 341, startPoint y: 244, endPoint x: 361, endPoint y: 263, distance: 27.6
click at [361, 263] on div "Created with [PERSON_NAME] 2.1.2 Created with [PERSON_NAME] 2.1.2 Created with …" at bounding box center [319, 231] width 125 height 136
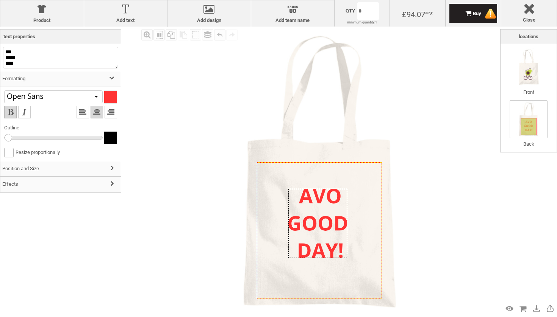
drag, startPoint x: 344, startPoint y: 252, endPoint x: 335, endPoint y: 246, distance: 10.9
click at [335, 246] on div at bounding box center [317, 223] width 59 height 69
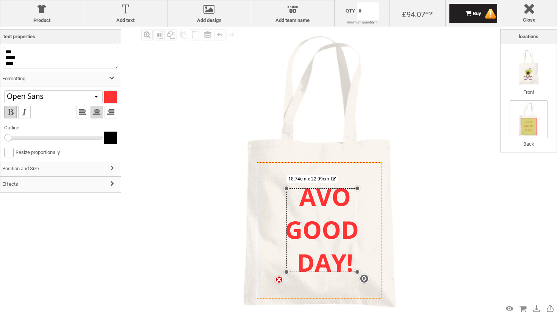
drag, startPoint x: 343, startPoint y: 256, endPoint x: 361, endPoint y: 272, distance: 24.1
click at [361, 272] on div "Created with [PERSON_NAME] 2.1.2 Created with [PERSON_NAME] 2.1.2 Created with …" at bounding box center [319, 231] width 125 height 136
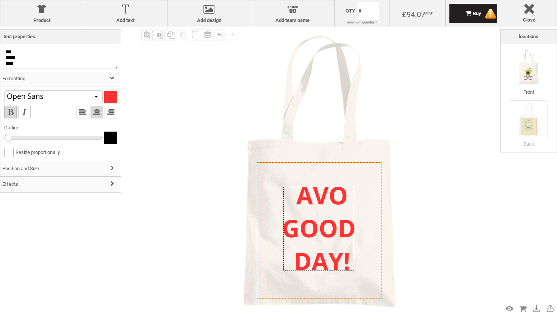
click at [341, 251] on div at bounding box center [318, 229] width 71 height 84
click at [113, 93] on div at bounding box center [110, 97] width 13 height 13
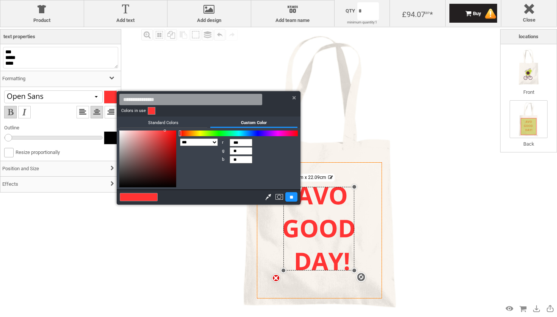
click at [253, 122] on h3 "Custom Color" at bounding box center [254, 122] width 88 height 11
click at [546, 73] on div at bounding box center [278, 158] width 557 height 317
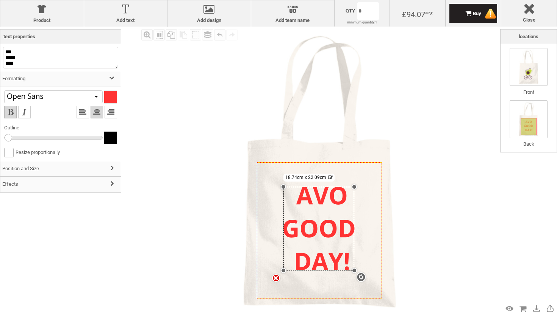
click at [522, 71] on img at bounding box center [529, 67] width 38 height 38
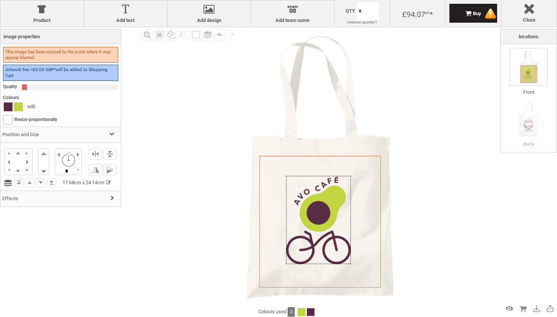
click at [300, 200] on div at bounding box center [318, 220] width 65 height 89
click at [309, 237] on div "settings 17.68cm x 24.14cm" at bounding box center [318, 220] width 65 height 89
click at [5, 103] on div at bounding box center [8, 107] width 9 height 9
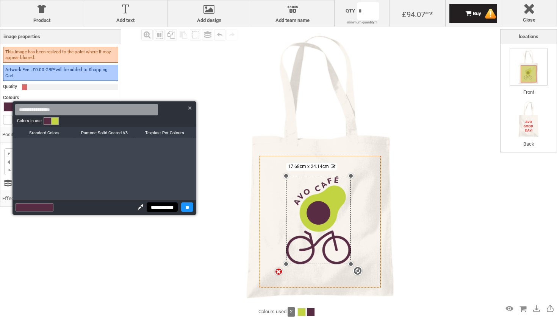
click at [45, 122] on link at bounding box center [48, 121] width 8 height 8
click at [136, 210] on div at bounding box center [141, 207] width 10 height 8
click at [45, 207] on div at bounding box center [43, 208] width 19 height 8
click at [136, 205] on div at bounding box center [141, 207] width 10 height 8
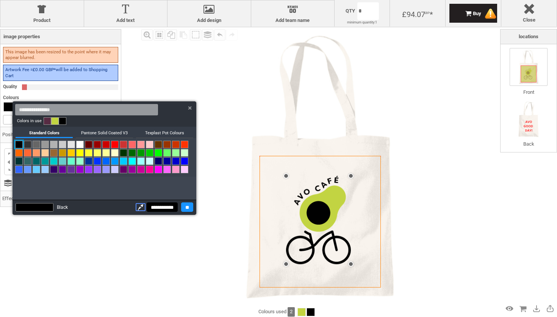
click at [45, 123] on link at bounding box center [48, 121] width 8 height 8
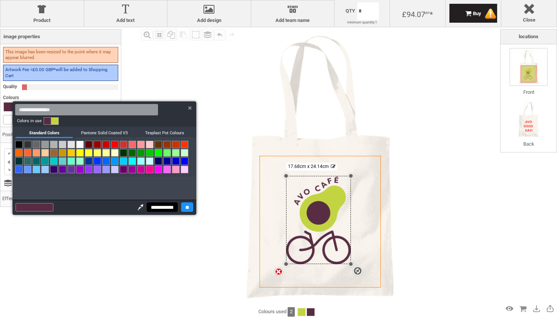
click at [45, 123] on link at bounding box center [48, 121] width 8 height 8
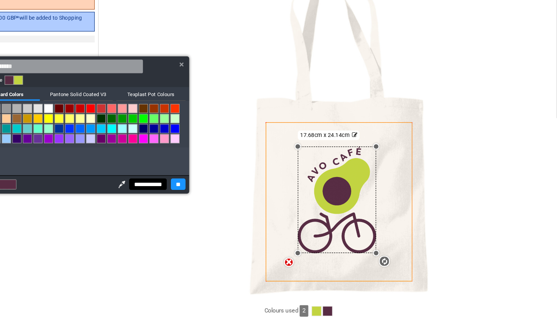
click at [136, 203] on div at bounding box center [141, 207] width 10 height 8
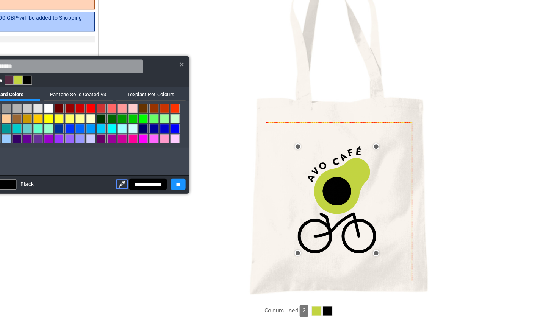
click at [136, 203] on div at bounding box center [141, 207] width 10 height 8
click at [44, 117] on link at bounding box center [48, 121] width 8 height 8
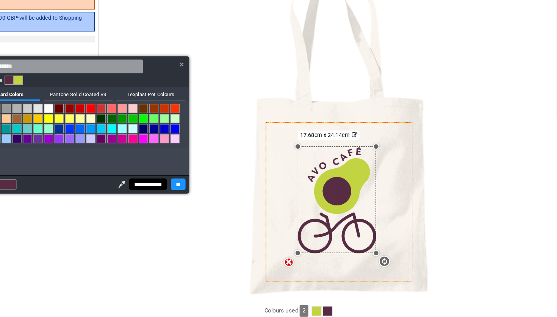
click at [136, 203] on div at bounding box center [141, 207] width 10 height 8
click at [81, 116] on div "Colors in use" at bounding box center [105, 121] width 184 height 11
click at [81, 127] on h3 "Pantone Solid Coated V3" at bounding box center [104, 132] width 57 height 11
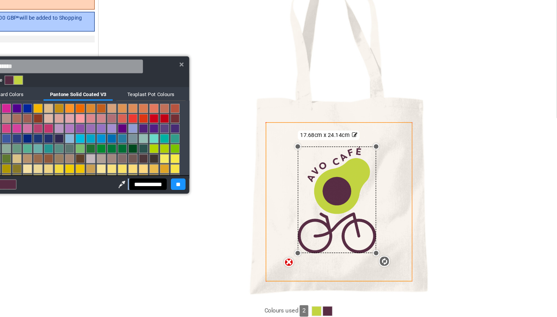
click at [136, 127] on h3 "Texplast Pot Colours" at bounding box center [164, 132] width 57 height 11
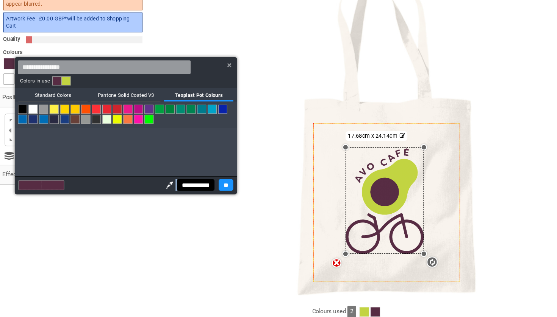
click at [43, 204] on div at bounding box center [43, 208] width 19 height 8
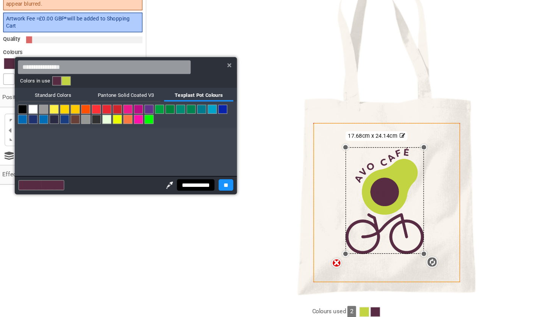
click at [46, 117] on link at bounding box center [48, 121] width 8 height 8
click at [136, 203] on div at bounding box center [141, 207] width 10 height 8
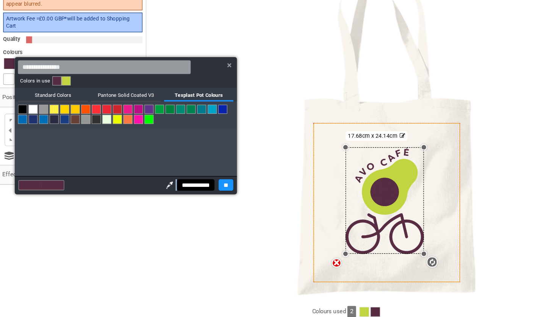
click at [136, 203] on div at bounding box center [141, 207] width 10 height 8
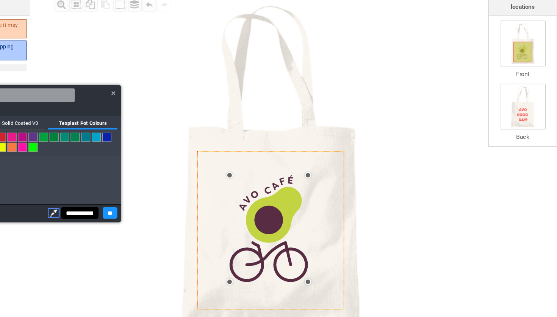
click at [510, 100] on img at bounding box center [529, 119] width 38 height 38
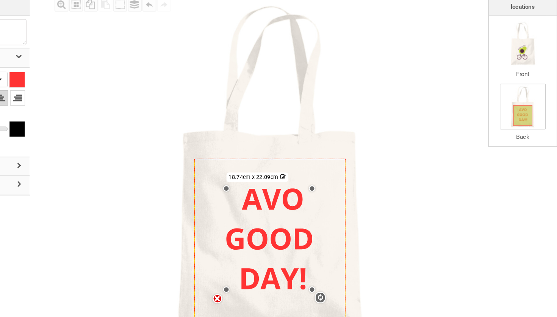
click at [283, 187] on div "settings 18.74cm x 22.09cm" at bounding box center [318, 229] width 71 height 84
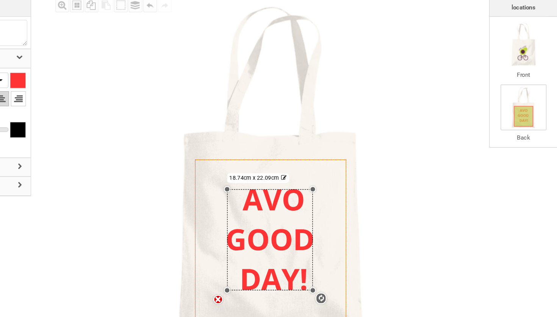
click at [283, 187] on div "settings 18.74cm x 22.09cm" at bounding box center [318, 229] width 71 height 84
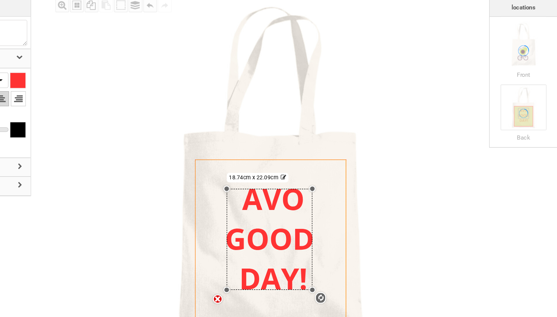
click at [283, 187] on div "settings 18.74cm x 22.09cm" at bounding box center [318, 229] width 71 height 84
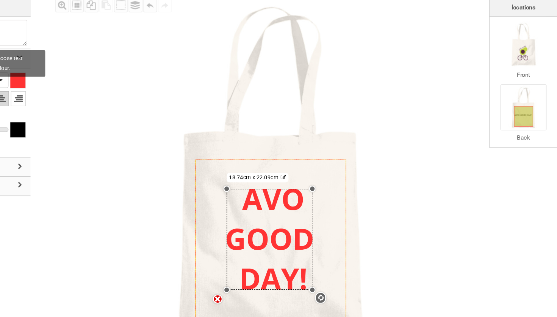
click at [104, 91] on div at bounding box center [110, 97] width 13 height 13
type input "***"
type input "**"
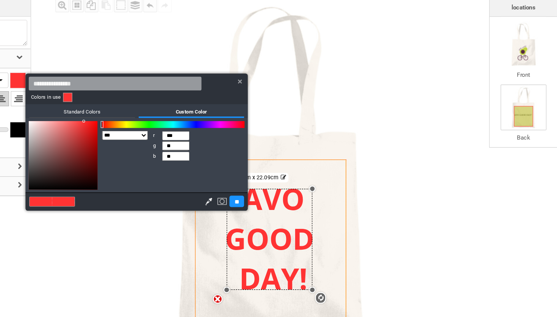
click at [120, 117] on h3 "Standard Colors" at bounding box center [164, 122] width 88 height 11
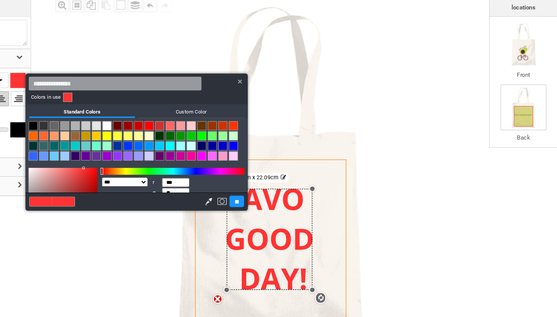
click at [189, 131] on link at bounding box center [193, 135] width 8 height 8
type input "***"
type input "*"
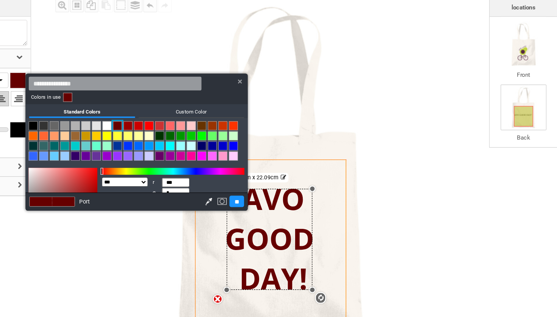
click at [263, 193] on div at bounding box center [268, 197] width 10 height 8
click at [210, 117] on h3 "Custom Color" at bounding box center [254, 122] width 88 height 11
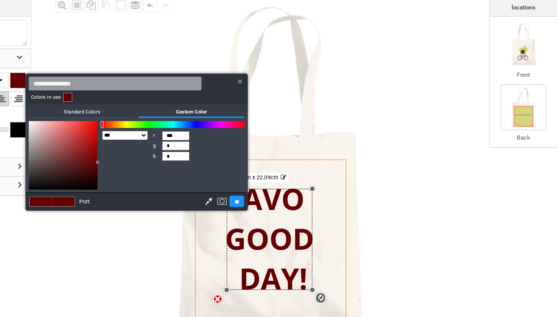
click at [288, 91] on div at bounding box center [294, 97] width 13 height 13
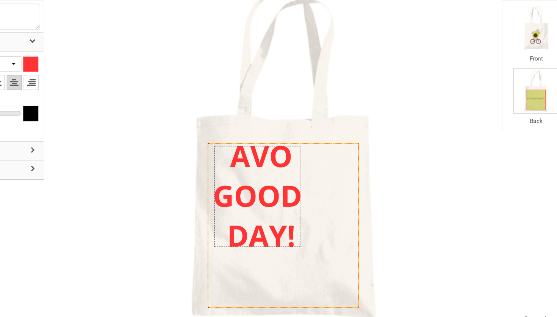
drag, startPoint x: 221, startPoint y: 154, endPoint x: 200, endPoint y: 131, distance: 30.3
click at [263, 165] on div at bounding box center [298, 207] width 71 height 84
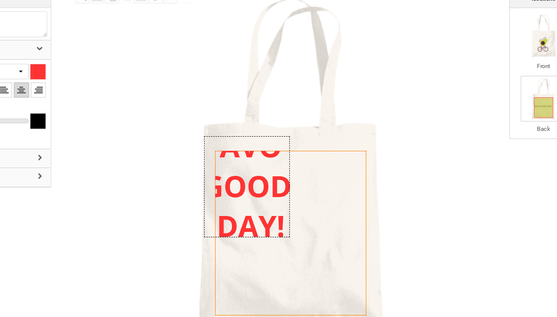
drag, startPoint x: 238, startPoint y: 192, endPoint x: 223, endPoint y: 177, distance: 20.6
click at [248, 177] on div at bounding box center [283, 192] width 71 height 84
click at [259, 177] on icon "Created with [PERSON_NAME] 2.1.2" at bounding box center [319, 231] width 125 height 136
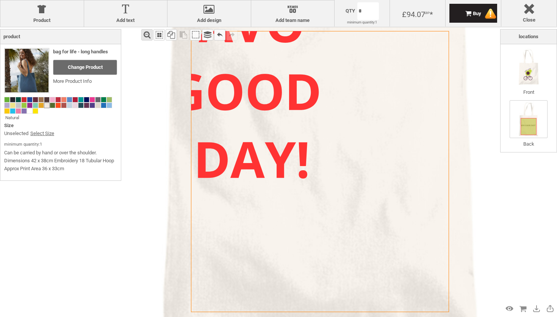
click at [146, 31] on div "Zoom out" at bounding box center [146, 34] width 11 height 11
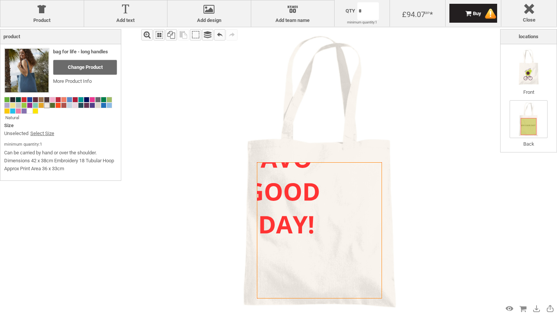
click at [146, 31] on div "Zoom in" at bounding box center [146, 34] width 11 height 11
click at [0, 0] on div "Zoom out" at bounding box center [0, 0] width 0 height 0
click at [146, 31] on div "Zoom in" at bounding box center [146, 34] width 11 height 11
click at [146, 48] on div "Fill Background Zoom in Zoom out Select All Copy All Selected Paste Off On Grou…" at bounding box center [319, 171] width 361 height 289
click at [207, 18] on label "Add design" at bounding box center [209, 20] width 76 height 6
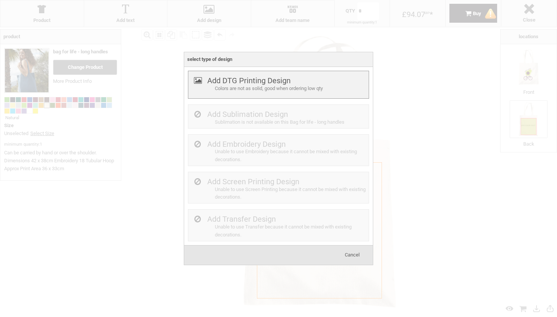
click at [219, 88] on div "Colors are not as solid, good when ordering low qty" at bounding box center [291, 89] width 152 height 8
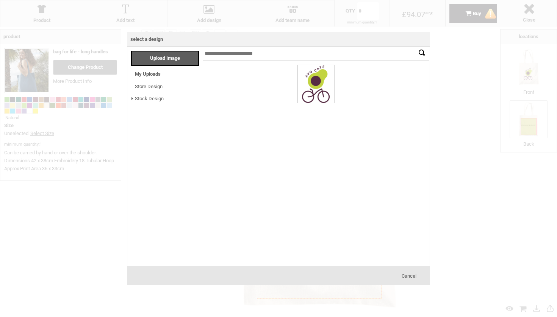
click at [316, 83] on div at bounding box center [315, 84] width 37 height 38
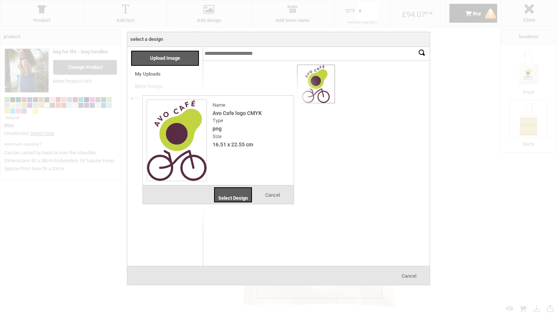
click at [316, 83] on div at bounding box center [315, 84] width 37 height 38
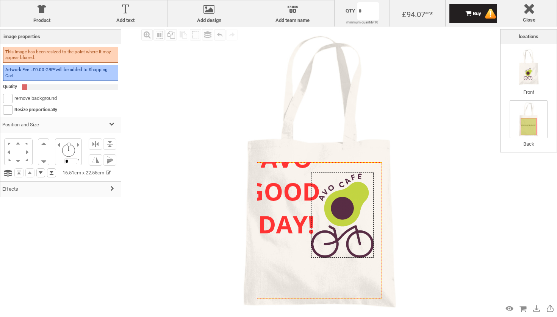
drag, startPoint x: 319, startPoint y: 205, endPoint x: 342, endPoint y: 216, distance: 26.1
click at [342, 216] on div at bounding box center [342, 216] width 63 height 86
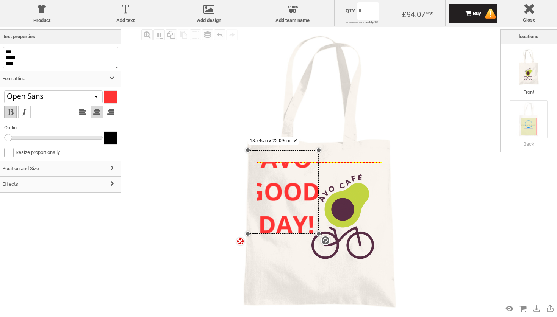
click at [296, 189] on div "settings 18.74cm x 22.09cm" at bounding box center [283, 192] width 71 height 84
click at [274, 172] on div "settings 18.74cm x 22.09cm" at bounding box center [283, 192] width 71 height 84
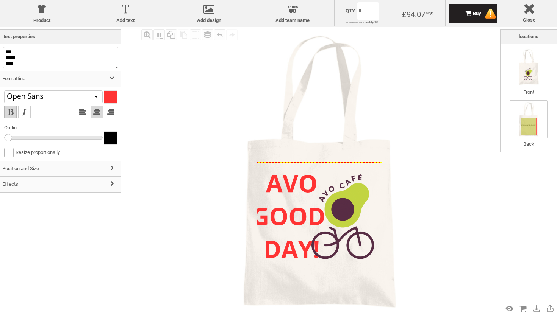
drag, startPoint x: 277, startPoint y: 178, endPoint x: 282, endPoint y: 202, distance: 24.3
click at [282, 202] on div at bounding box center [288, 217] width 71 height 84
click at [266, 181] on div "settings 18.74cm x 22.09cm" at bounding box center [287, 217] width 71 height 84
click at [109, 94] on div at bounding box center [110, 97] width 13 height 13
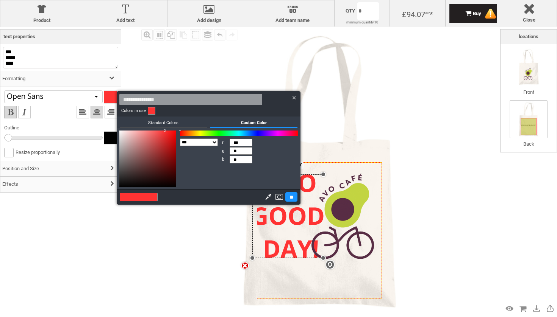
click at [266, 199] on div at bounding box center [268, 197] width 10 height 8
type input "*"
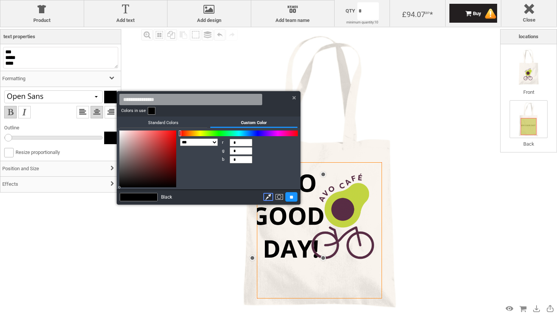
click at [343, 209] on image at bounding box center [342, 217] width 63 height 86
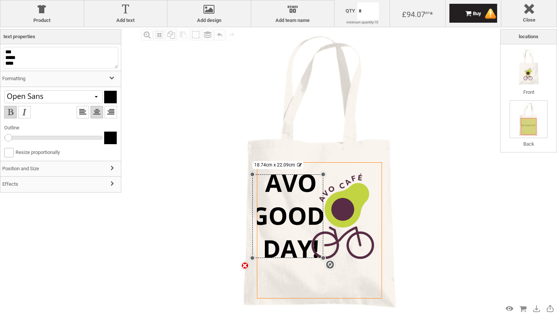
click at [280, 209] on div "settings 18.74cm x 22.09cm" at bounding box center [287, 217] width 71 height 84
click at [267, 183] on div "settings 18.74cm x 22.09cm" at bounding box center [287, 217] width 71 height 84
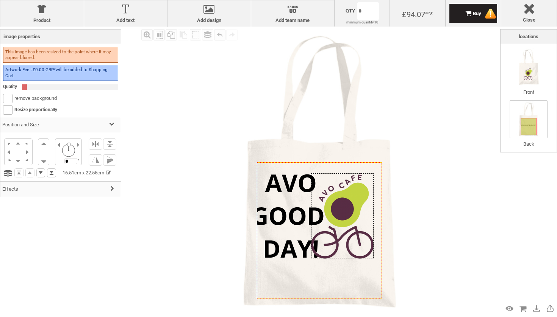
click at [345, 192] on div at bounding box center [342, 217] width 63 height 86
click at [355, 211] on div "settings 16.51cm x 22.55cm" at bounding box center [342, 217] width 63 height 86
click at [371, 187] on div "settings 16.51cm x 22.55cm" at bounding box center [342, 217] width 63 height 86
click at [349, 197] on div at bounding box center [342, 217] width 63 height 86
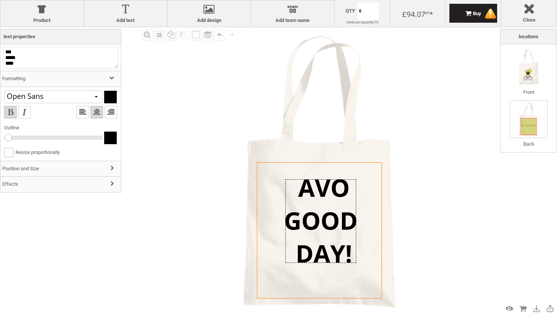
drag, startPoint x: 306, startPoint y: 209, endPoint x: 336, endPoint y: 216, distance: 31.4
click at [336, 216] on div at bounding box center [320, 222] width 71 height 84
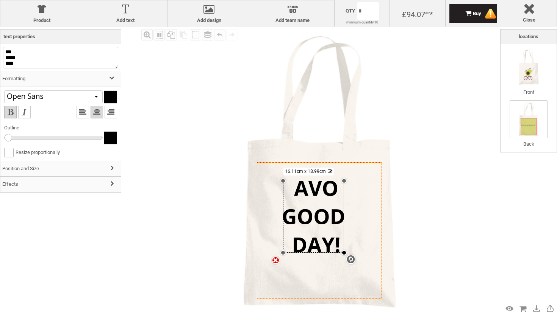
drag, startPoint x: 353, startPoint y: 263, endPoint x: 345, endPoint y: 253, distance: 13.4
click at [345, 253] on div at bounding box center [343, 252] width 5 height 5
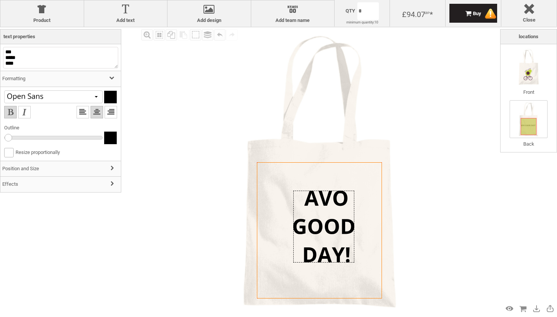
drag, startPoint x: 329, startPoint y: 227, endPoint x: 339, endPoint y: 236, distance: 13.1
click at [339, 236] on div at bounding box center [323, 227] width 61 height 72
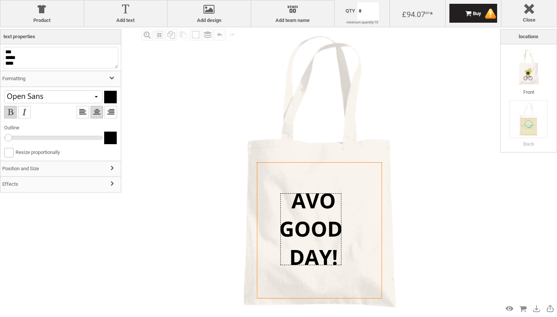
drag, startPoint x: 294, startPoint y: 259, endPoint x: 282, endPoint y: 262, distance: 12.6
click at [282, 262] on div at bounding box center [310, 230] width 61 height 72
click at [5, 58] on textarea "*** ***** ****" at bounding box center [60, 58] width 115 height 22
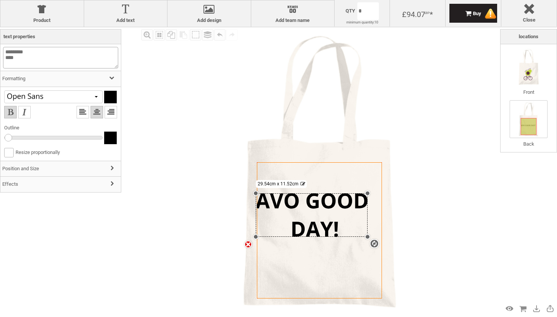
click at [6, 58] on textarea "********* ****" at bounding box center [60, 58] width 115 height 22
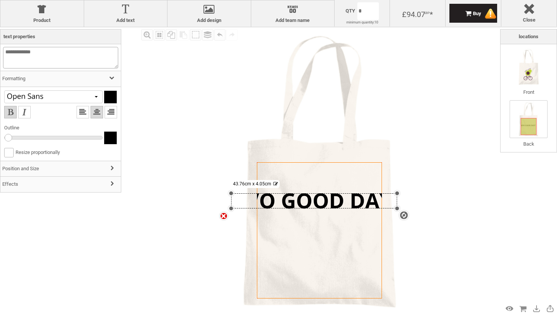
type textarea "**********"
click at [194, 133] on img at bounding box center [319, 171] width 289 height 289
click at [295, 203] on div "settings 43.76cm x 4.05cm" at bounding box center [314, 202] width 166 height 16
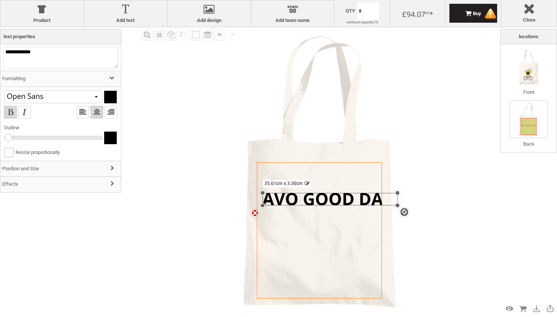
drag, startPoint x: 231, startPoint y: 208, endPoint x: 276, endPoint y: 206, distance: 44.8
click at [276, 206] on div "Created with [PERSON_NAME] 2.1.2 Created with [PERSON_NAME] 2.1.2 Created with …" at bounding box center [319, 231] width 125 height 136
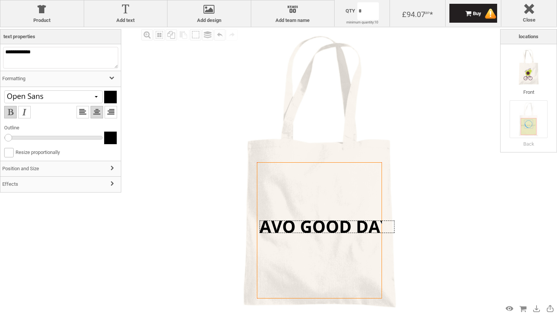
drag, startPoint x: 302, startPoint y: 200, endPoint x: 299, endPoint y: 227, distance: 27.8
click at [299, 227] on div at bounding box center [327, 227] width 135 height 13
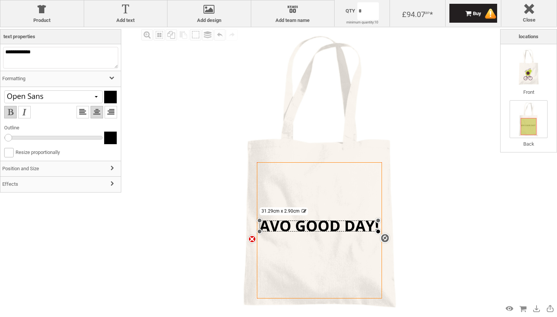
drag, startPoint x: 394, startPoint y: 234, endPoint x: 377, endPoint y: 232, distance: 17.9
click at [377, 232] on div at bounding box center [377, 231] width 5 height 5
click at [225, 120] on img at bounding box center [319, 171] width 289 height 289
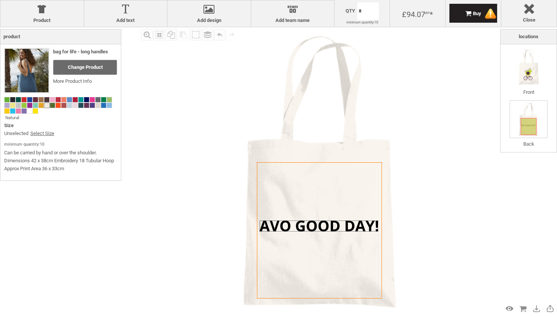
click at [407, 150] on img at bounding box center [319, 171] width 289 height 289
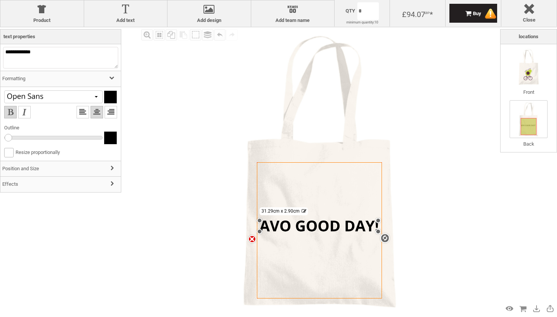
click at [331, 228] on div "settings 31.29cm x 2.90cm" at bounding box center [319, 226] width 119 height 11
click at [109, 97] on div at bounding box center [110, 97] width 13 height 13
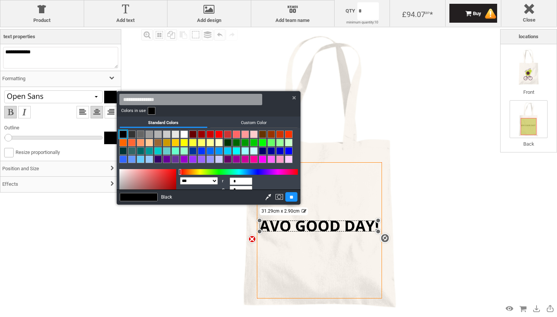
click at [193, 134] on link at bounding box center [193, 135] width 8 height 8
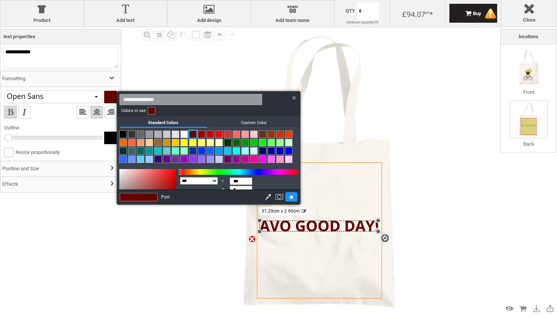
click at [223, 226] on div at bounding box center [278, 158] width 557 height 317
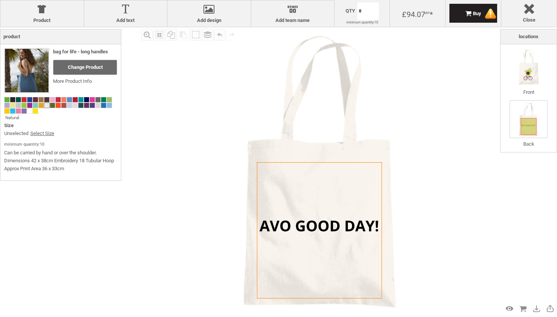
click at [223, 226] on img at bounding box center [319, 171] width 289 height 289
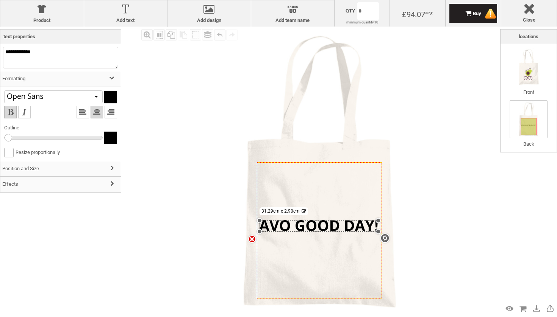
click at [286, 226] on div "settings 31.29cm x 2.90cm" at bounding box center [319, 226] width 119 height 11
click at [114, 99] on div at bounding box center [110, 97] width 13 height 13
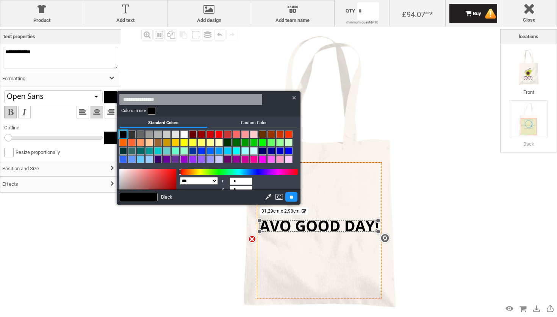
click at [195, 134] on link at bounding box center [193, 135] width 8 height 8
type input "***"
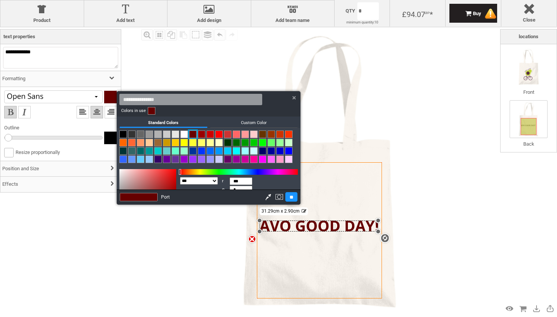
click at [60, 98] on div at bounding box center [278, 158] width 557 height 317
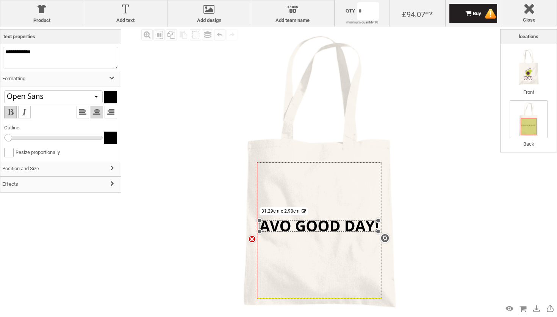
click at [74, 100] on div at bounding box center [53, 97] width 99 height 13
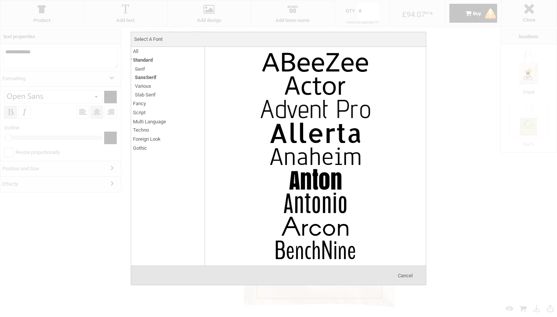
click at [143, 69] on span "Serif" at bounding box center [140, 69] width 10 height 9
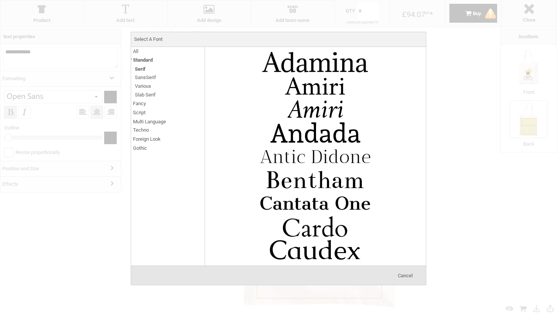
click at [145, 75] on span "SansSerif" at bounding box center [145, 77] width 21 height 9
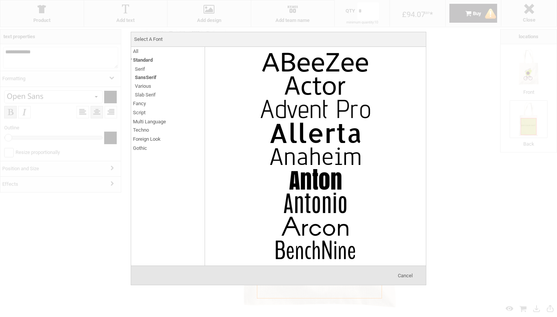
click at [146, 82] on span "Various" at bounding box center [143, 86] width 16 height 9
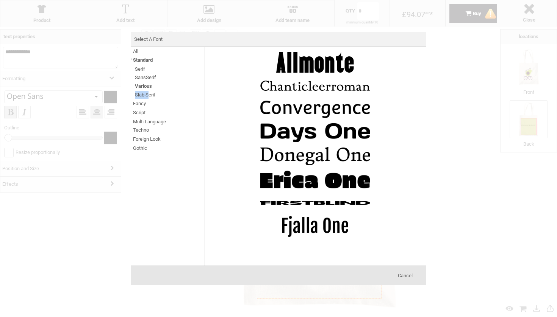
click at [149, 92] on span "Slab Serif" at bounding box center [145, 95] width 21 height 9
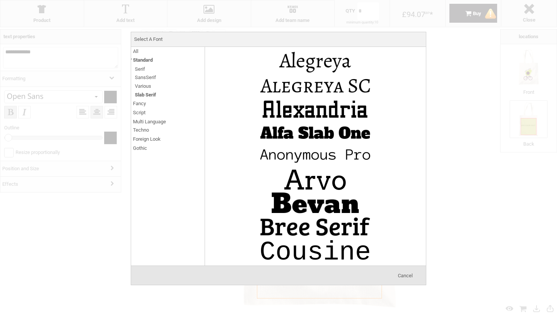
click at [144, 86] on span "Various" at bounding box center [143, 86] width 16 height 9
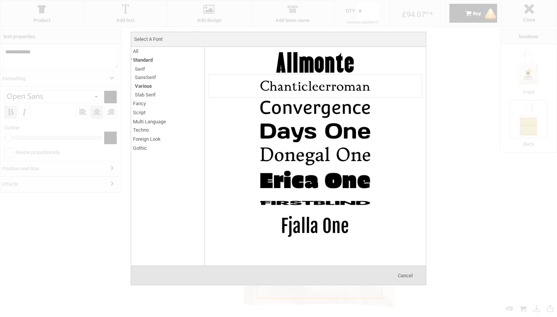
click at [293, 86] on img at bounding box center [315, 86] width 114 height 23
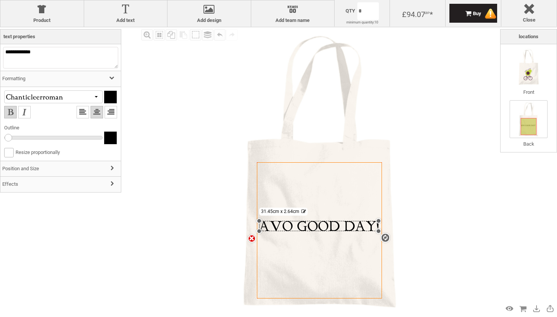
click at [112, 96] on div at bounding box center [110, 97] width 13 height 13
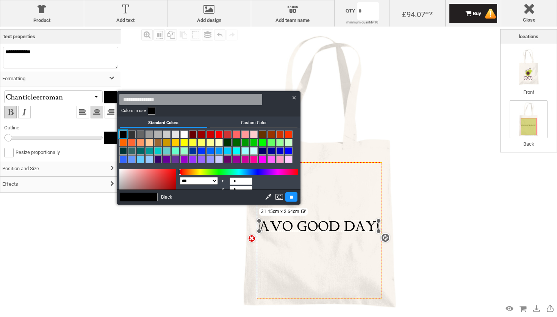
click at [88, 95] on div at bounding box center [278, 158] width 557 height 317
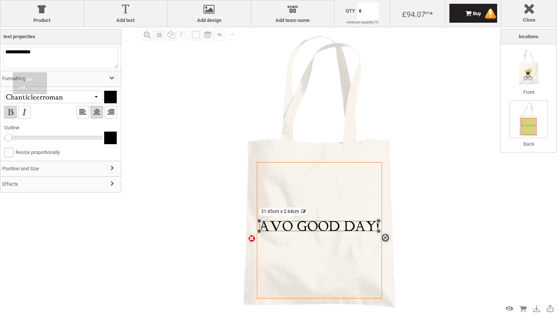
click at [92, 99] on div at bounding box center [53, 97] width 99 height 13
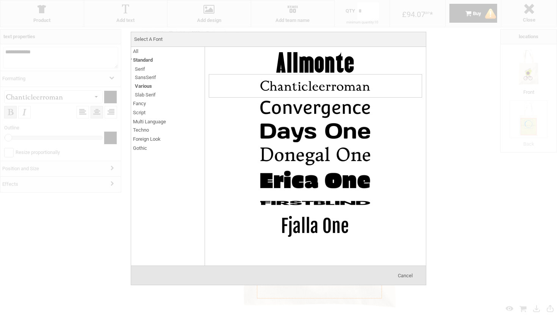
click at [151, 102] on li "Fancy Cartoon Typewriter Curly Horror Retro Stencil Eroded Old School Groovy" at bounding box center [168, 103] width 74 height 9
click at [140, 102] on span "Fancy" at bounding box center [139, 103] width 13 height 9
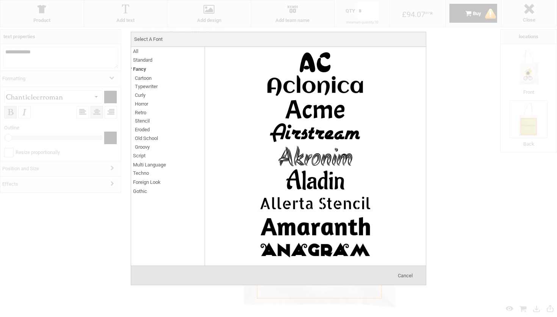
click at [143, 138] on span "Old School" at bounding box center [146, 138] width 23 height 9
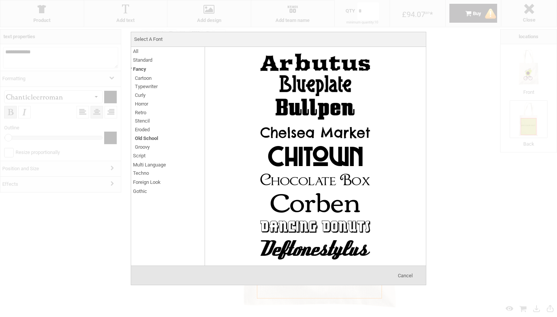
click at [142, 152] on span "Script" at bounding box center [139, 156] width 13 height 9
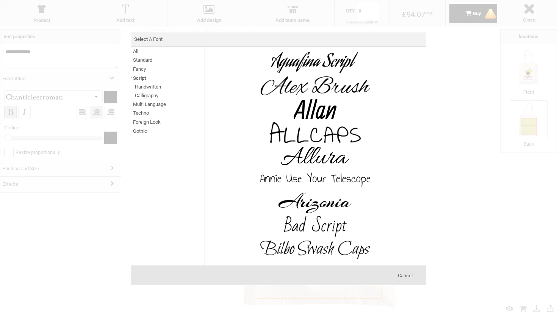
click at [149, 88] on span "Handwritten" at bounding box center [148, 87] width 26 height 9
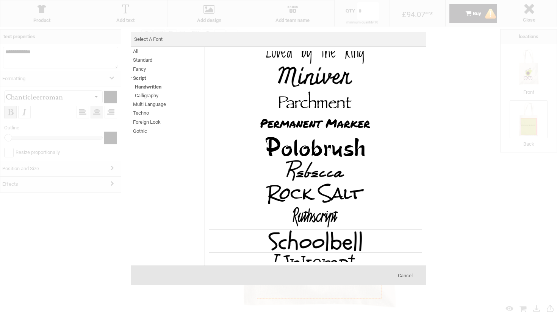
scroll to position [526, 0]
click at [283, 148] on img at bounding box center [315, 147] width 114 height 23
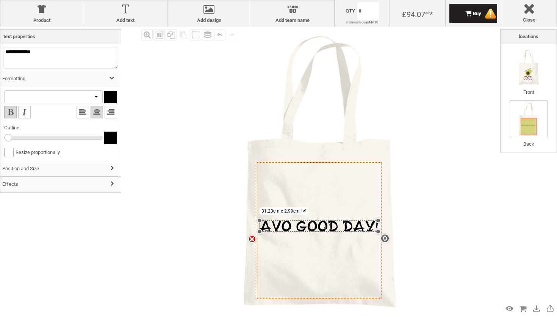
click at [80, 101] on div at bounding box center [53, 97] width 99 height 13
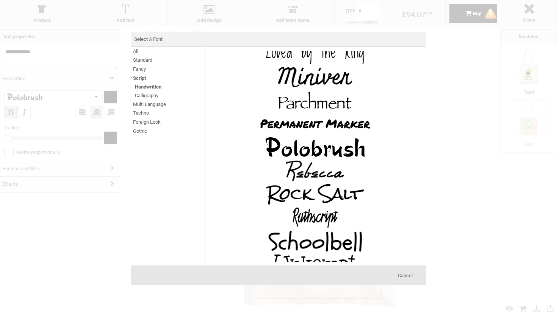
click at [165, 120] on li "Foreign Look Greek Asian" at bounding box center [168, 122] width 74 height 9
click at [156, 105] on span "Multi Language" at bounding box center [149, 104] width 33 height 9
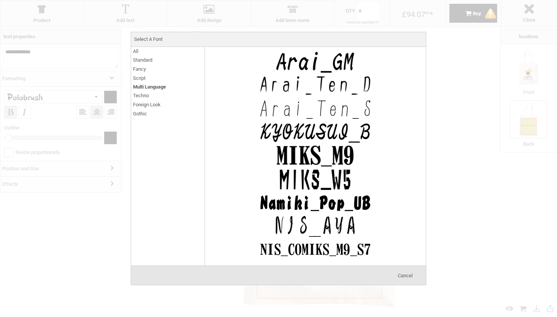
click at [154, 61] on li "Standard Serif SansSerif Various Slab Serif" at bounding box center [168, 60] width 74 height 9
click at [145, 60] on span "Standard" at bounding box center [142, 60] width 19 height 9
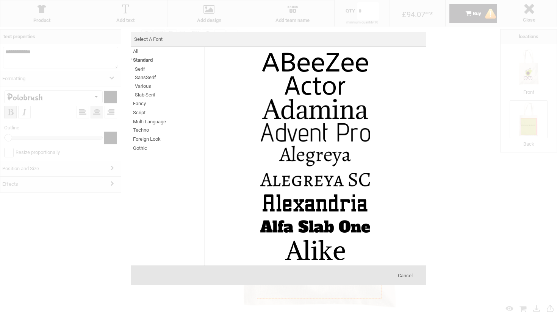
click at [137, 52] on span "All" at bounding box center [135, 51] width 5 height 9
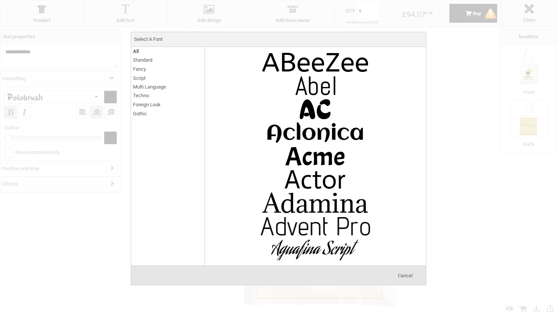
click at [141, 65] on span "Fancy" at bounding box center [139, 69] width 13 height 9
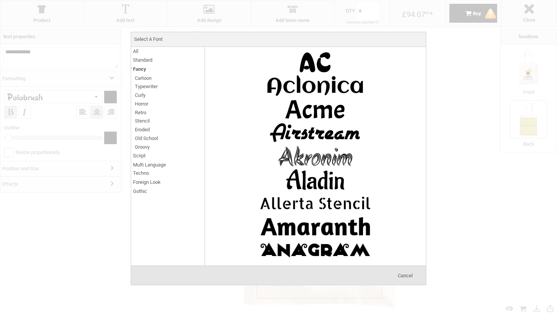
click at [148, 135] on span "Old School" at bounding box center [146, 138] width 23 height 9
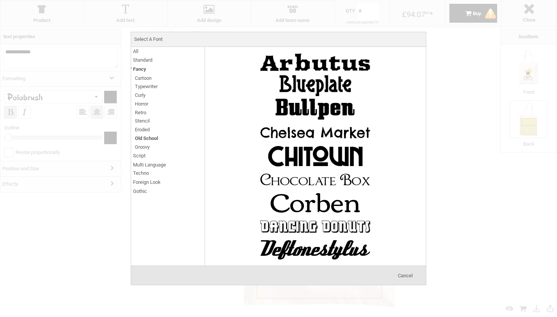
click at [144, 109] on span "Retro" at bounding box center [140, 112] width 11 height 9
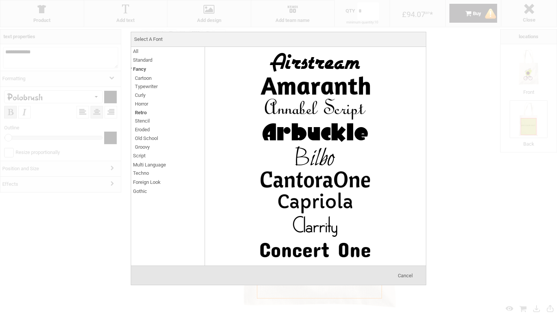
click at [150, 129] on span "Eroded" at bounding box center [142, 129] width 15 height 9
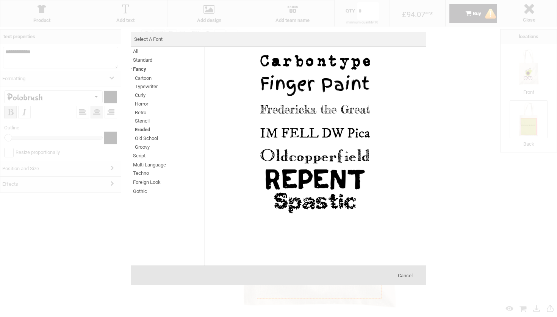
click at [151, 137] on span "Old School" at bounding box center [146, 138] width 23 height 9
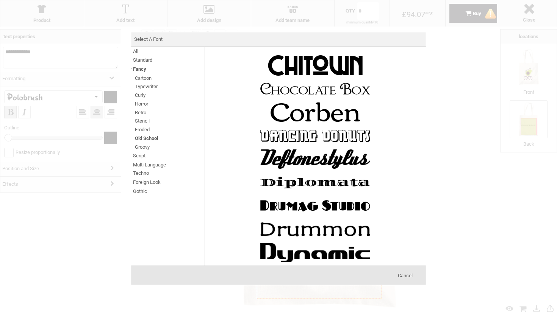
scroll to position [308, 0]
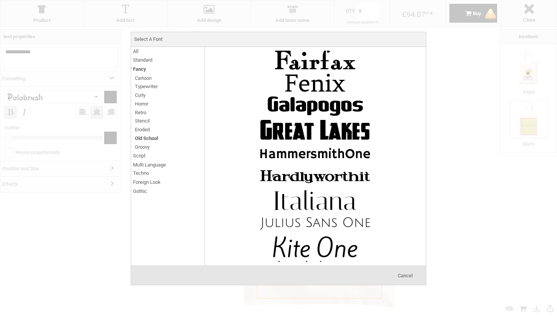
click at [146, 59] on span "Standard" at bounding box center [142, 60] width 19 height 9
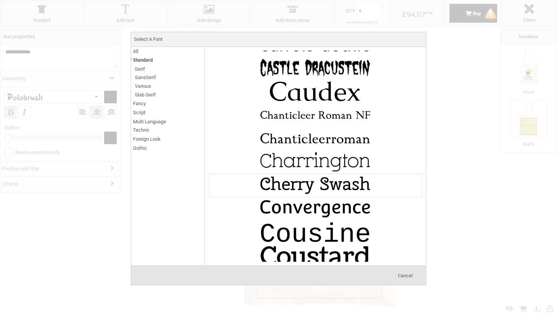
scroll to position [993, 0]
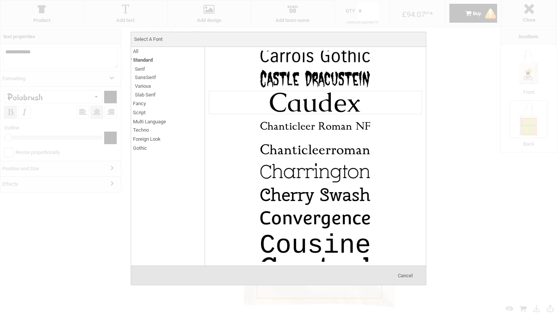
click at [269, 103] on img at bounding box center [315, 102] width 114 height 23
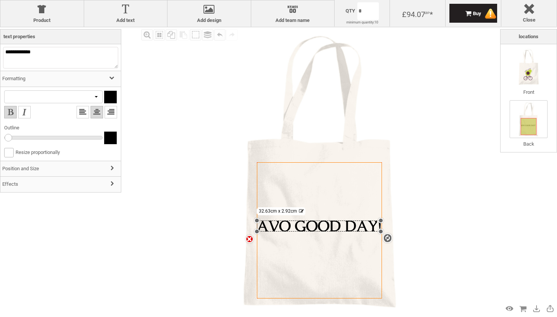
click at [98, 97] on div at bounding box center [53, 97] width 99 height 13
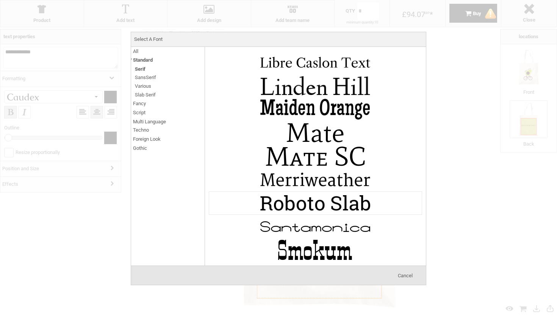
scroll to position [775, 0]
click at [278, 202] on img at bounding box center [315, 203] width 114 height 23
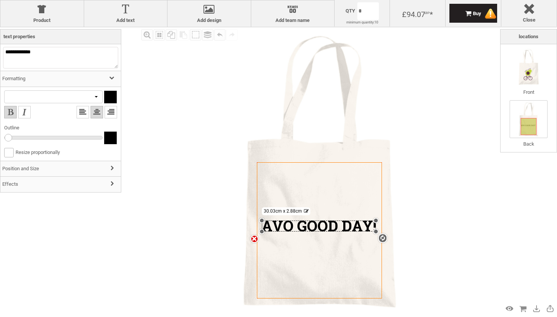
click at [83, 97] on div at bounding box center [53, 97] width 99 height 13
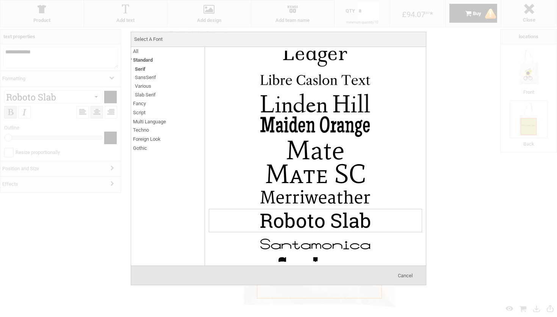
scroll to position [749, 0]
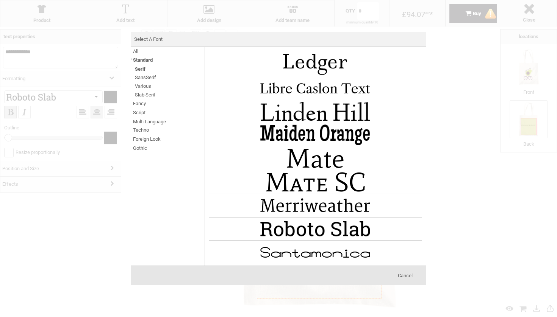
click at [242, 205] on li "[PERSON_NAME]" at bounding box center [316, 205] width 214 height 23
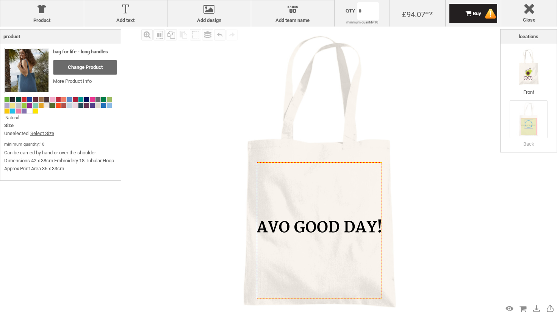
click at [176, 221] on img at bounding box center [319, 171] width 289 height 289
click at [263, 231] on div at bounding box center [319, 226] width 124 height 13
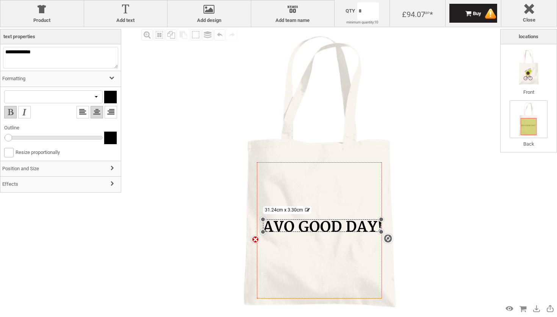
click at [259, 232] on div "Created with [PERSON_NAME] 2.1.2 Created with [PERSON_NAME] 2.1.2 Created with …" at bounding box center [319, 231] width 125 height 136
drag, startPoint x: 380, startPoint y: 220, endPoint x: 392, endPoint y: 220, distance: 12.1
click at [392, 220] on div "Created with [PERSON_NAME] 2.1.2 Created with [PERSON_NAME] 2.1.2 Created with …" at bounding box center [319, 171] width 289 height 289
click at [16, 52] on textarea "**********" at bounding box center [60, 58] width 115 height 22
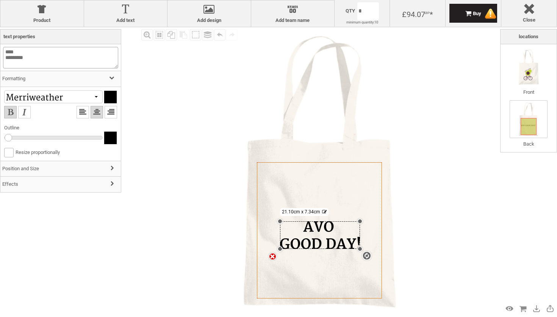
click at [21, 58] on textarea "**** *********" at bounding box center [60, 58] width 115 height 22
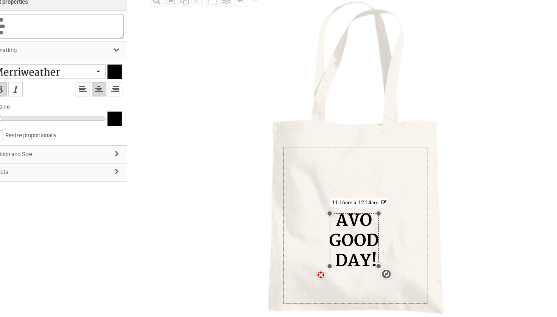
drag, startPoint x: 287, startPoint y: 186, endPoint x: 303, endPoint y: 186, distance: 16.3
click at [303, 221] on div "settings 11.16cm x 12.14cm" at bounding box center [318, 244] width 42 height 46
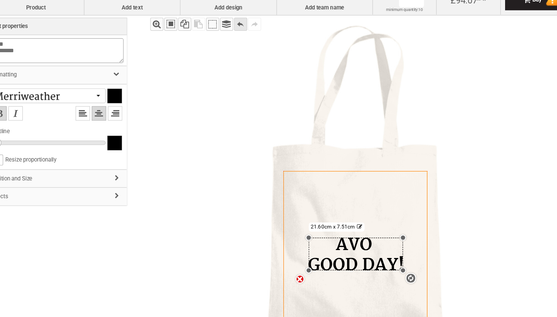
type textarea "**** *********"
click at [214, 29] on div "Undo" at bounding box center [219, 34] width 11 height 11
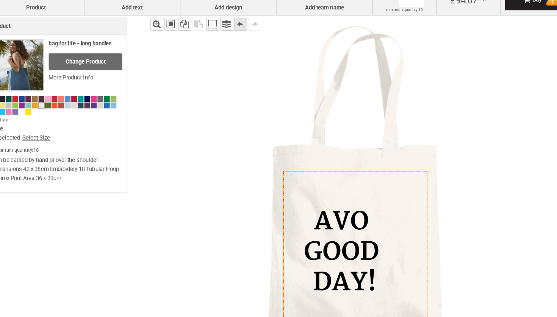
click at [214, 29] on div "Undo" at bounding box center [219, 34] width 11 height 11
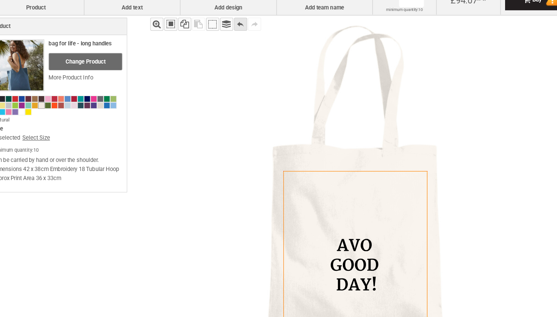
click at [214, 29] on div "Undo" at bounding box center [219, 34] width 11 height 11
click at [193, 52] on img at bounding box center [319, 171] width 289 height 289
click at [214, 29] on div "Undo" at bounding box center [219, 34] width 11 height 11
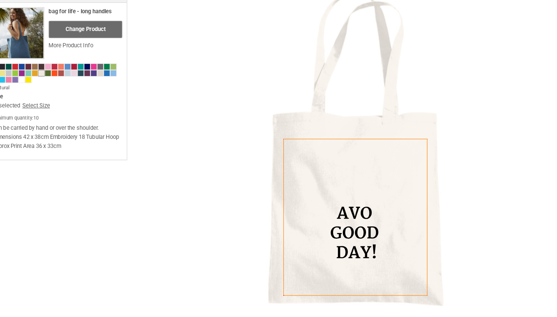
scroll to position [0, 0]
click at [317, 177] on icon "Created with [PERSON_NAME] 2.1.2" at bounding box center [319, 231] width 125 height 136
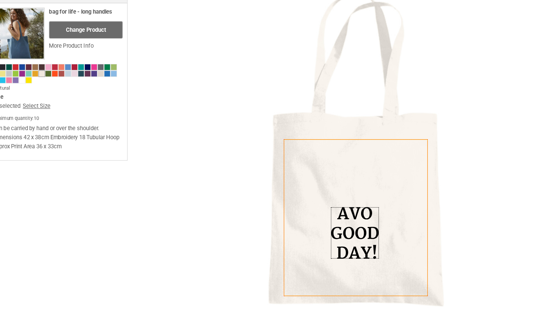
click at [313, 222] on div at bounding box center [318, 244] width 41 height 45
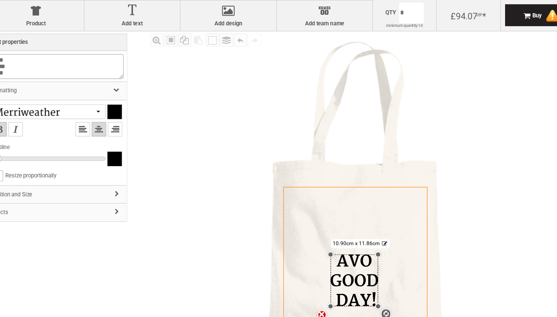
click at [42, 54] on textarea "**** ***** ****" at bounding box center [60, 58] width 115 height 22
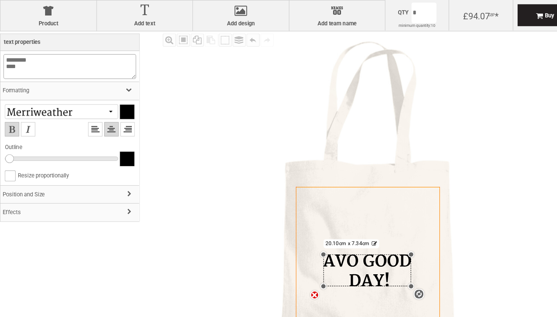
click at [6, 57] on textarea "********* ****" at bounding box center [60, 58] width 115 height 22
type textarea "**********"
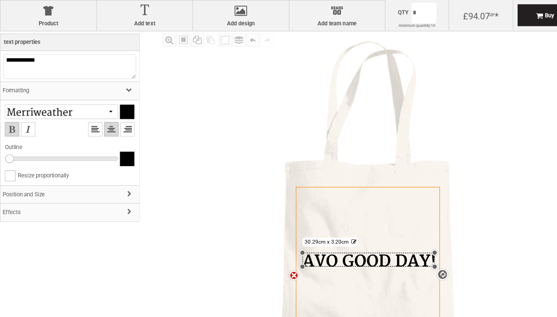
click at [149, 73] on div "Fill Background Zoom in Zoom out Select All Copy All Selected Paste Off On Grou…" at bounding box center [319, 171] width 361 height 289
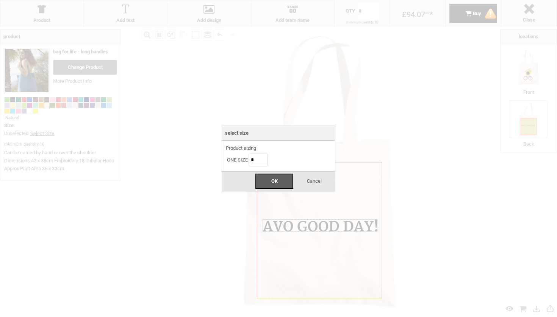
drag, startPoint x: 369, startPoint y: 11, endPoint x: 354, endPoint y: 10, distance: 15.2
click at [354, 0] on body "get a quote design tool order Contact More Login Register 0 £ GBP [PHONE_NUMBER…" at bounding box center [278, 0] width 557 height 0
click at [265, 163] on input "*" at bounding box center [258, 160] width 19 height 13
type input "**"
click at [267, 176] on div "OK" at bounding box center [274, 181] width 38 height 15
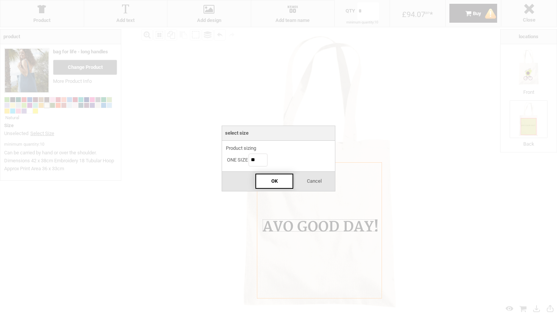
type input "**"
click at [366, 0] on body "get a quote design tool order Contact More Login Register 0 £ GBP [PHONE_NUMBER…" at bounding box center [278, 0] width 557 height 0
click at [278, 179] on div "OK" at bounding box center [274, 181] width 38 height 15
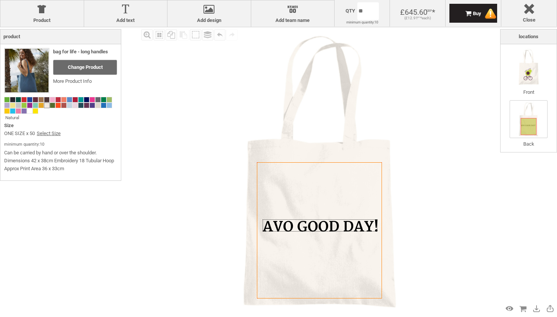
click at [362, 0] on body "get a quote design tool order Contact More Login Register 0 £ GBP [PHONE_NUMBER…" at bounding box center [278, 0] width 557 height 0
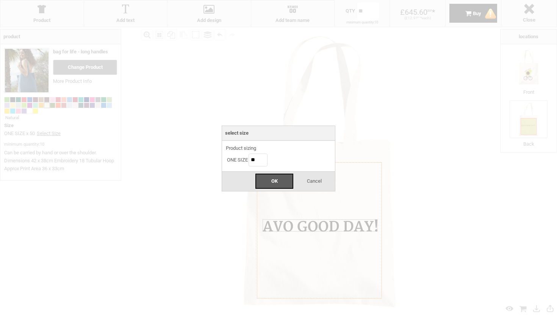
click at [258, 167] on li "ONE SIZE **" at bounding box center [247, 160] width 43 height 15
click at [258, 165] on input "**" at bounding box center [258, 160] width 19 height 13
type input "*"
type input "***"
click at [265, 180] on div "OK" at bounding box center [274, 181] width 38 height 15
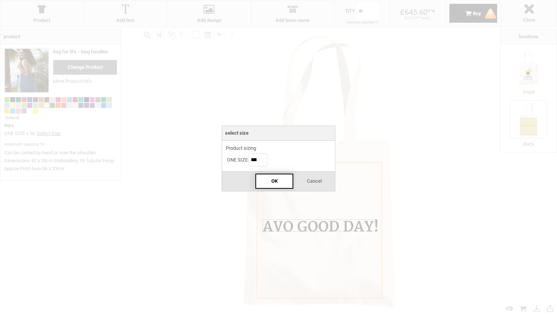
type input "***"
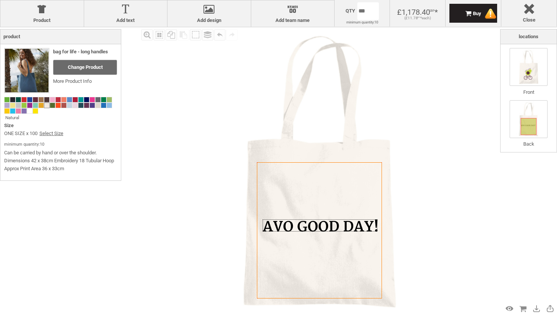
click at [524, 72] on img at bounding box center [529, 67] width 38 height 38
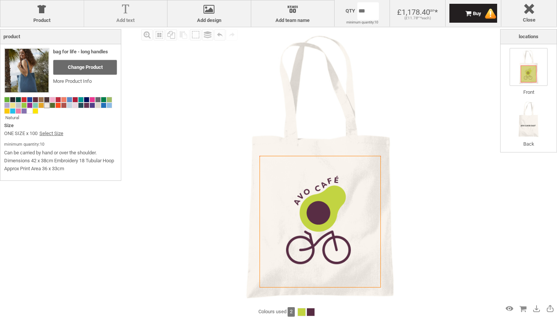
click at [138, 10] on div at bounding box center [126, 10] width 76 height 13
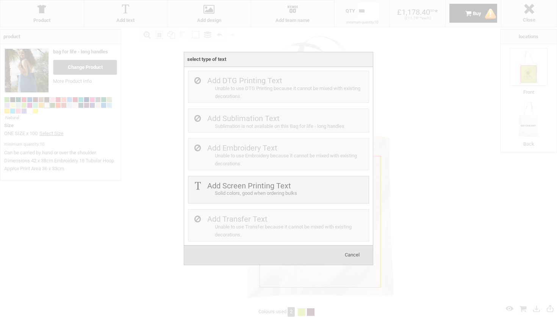
click at [150, 163] on div at bounding box center [278, 158] width 557 height 317
click at [352, 253] on span "Cancel" at bounding box center [352, 255] width 15 height 6
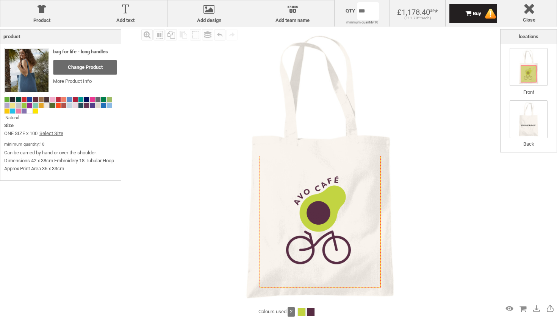
click at [524, 122] on img at bounding box center [529, 119] width 38 height 38
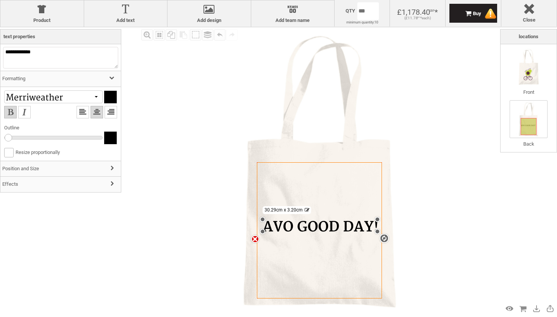
click at [289, 236] on icon "Created with [PERSON_NAME] 2.1.2" at bounding box center [319, 231] width 125 height 136
click at [290, 222] on div "settings 30.29cm x 3.20cm" at bounding box center [320, 226] width 115 height 12
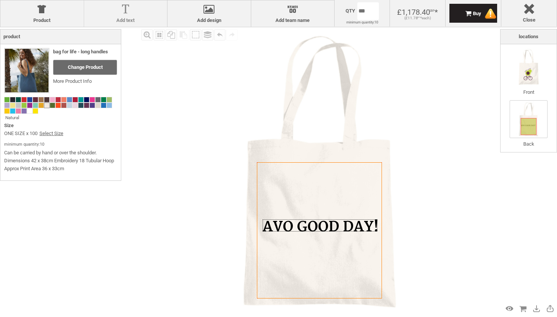
click at [130, 8] on div at bounding box center [126, 10] width 76 height 13
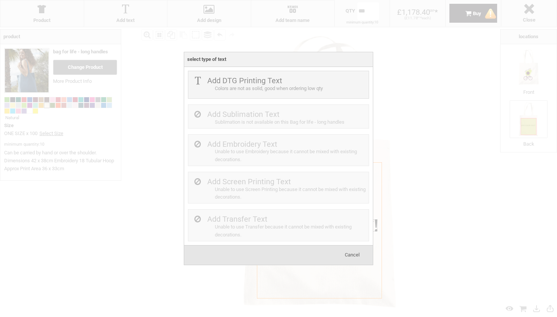
click at [354, 252] on span "Cancel" at bounding box center [352, 255] width 15 height 6
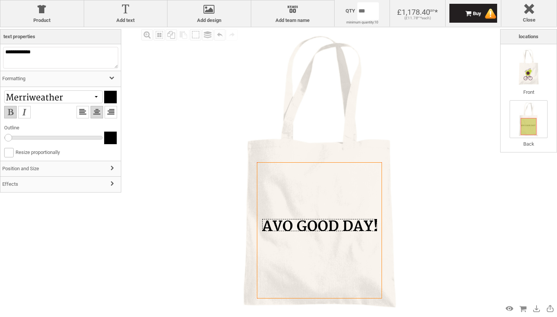
click at [339, 224] on div at bounding box center [319, 225] width 115 height 12
click at [341, 224] on div "settings 30.29cm x 3.20cm" at bounding box center [319, 225] width 115 height 12
click at [316, 224] on div "settings 30.29cm x 3.20cm" at bounding box center [319, 225] width 115 height 12
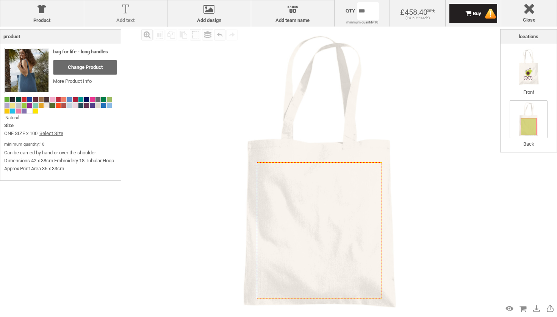
click at [144, 6] on div at bounding box center [126, 10] width 76 height 13
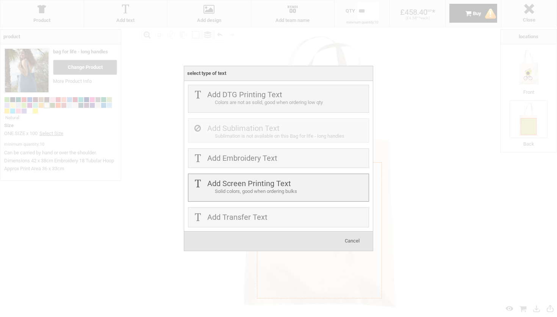
click at [235, 194] on div "Solid colors, good when ordering bulks" at bounding box center [291, 192] width 152 height 8
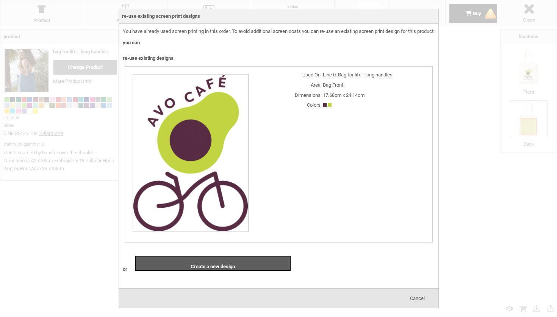
click at [424, 270] on div "or Create a new design" at bounding box center [279, 267] width 312 height 37
click at [421, 296] on div "Cancel" at bounding box center [418, 298] width 38 height 15
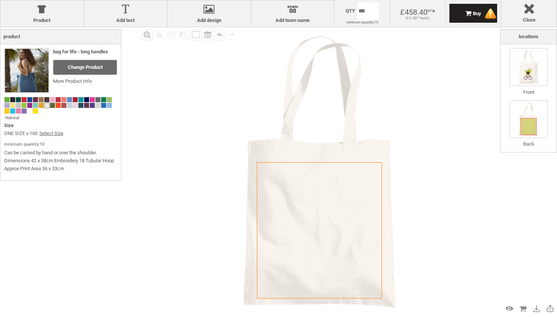
click at [535, 70] on img at bounding box center [529, 67] width 38 height 38
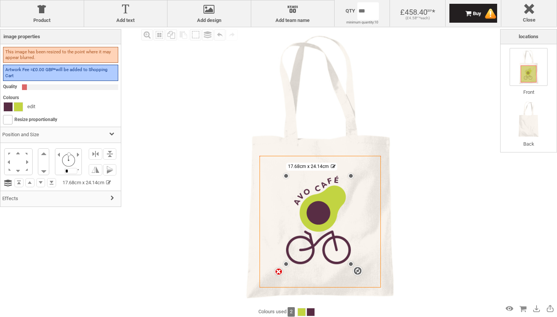
click at [461, 109] on div "Fill Background Zoom in Zoom out Select All Copy All Selected Paste Off On Grou…" at bounding box center [319, 167] width 361 height 280
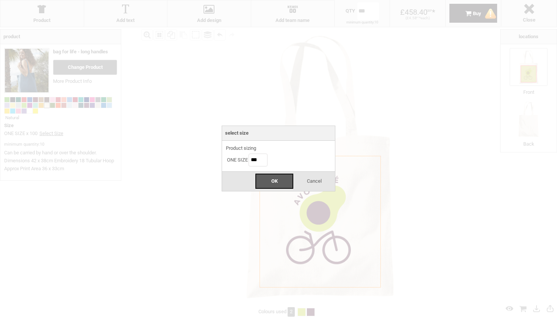
click at [374, 0] on body "get a quote design tool order Contact More Login Register 0 £ GBP [PHONE_NUMBER…" at bounding box center [278, 0] width 557 height 0
click at [281, 185] on div "OK" at bounding box center [274, 181] width 38 height 15
